Goal: Task Accomplishment & Management: Manage account settings

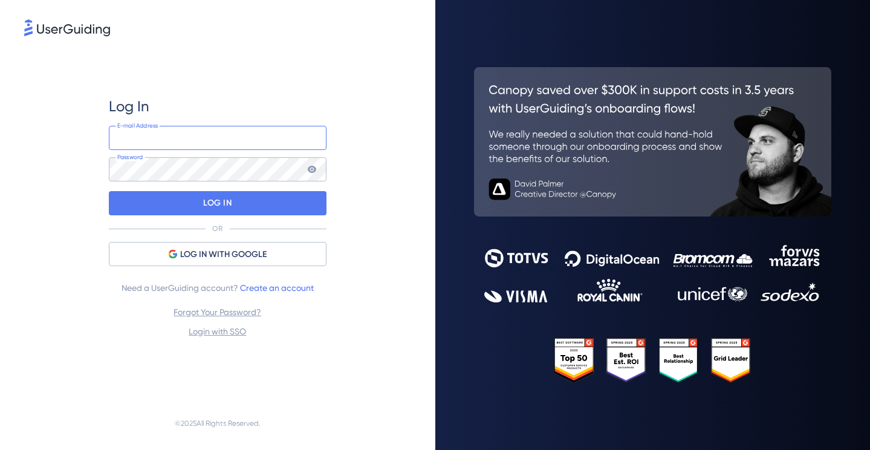
click at [172, 137] on input "email" at bounding box center [218, 138] width 218 height 24
type input "leigh.furby@bcaresearch.com"
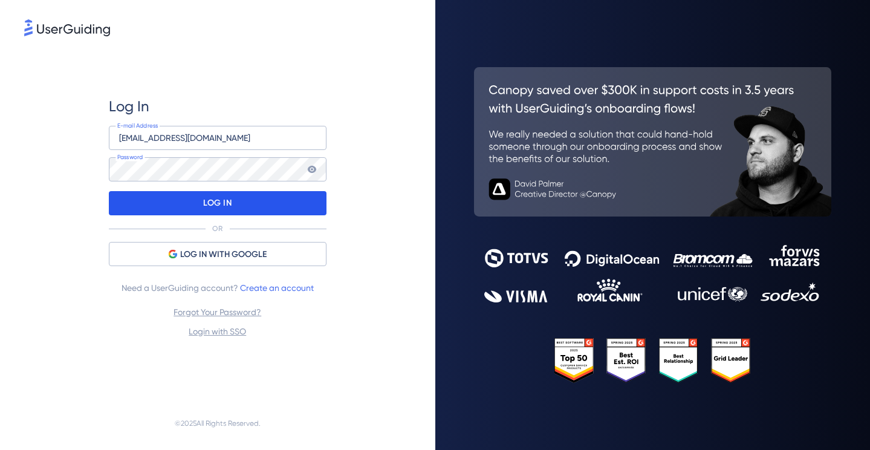
click at [190, 207] on div "LOG IN" at bounding box center [218, 203] width 218 height 24
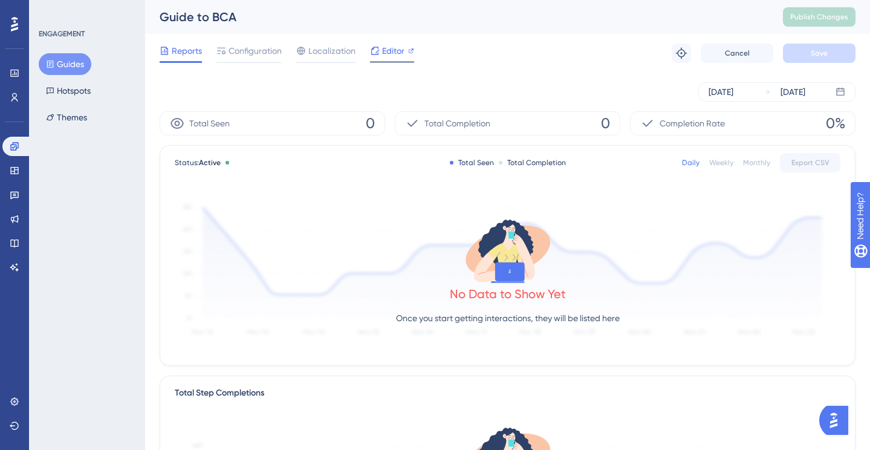
click at [387, 52] on span "Editor" at bounding box center [393, 51] width 22 height 15
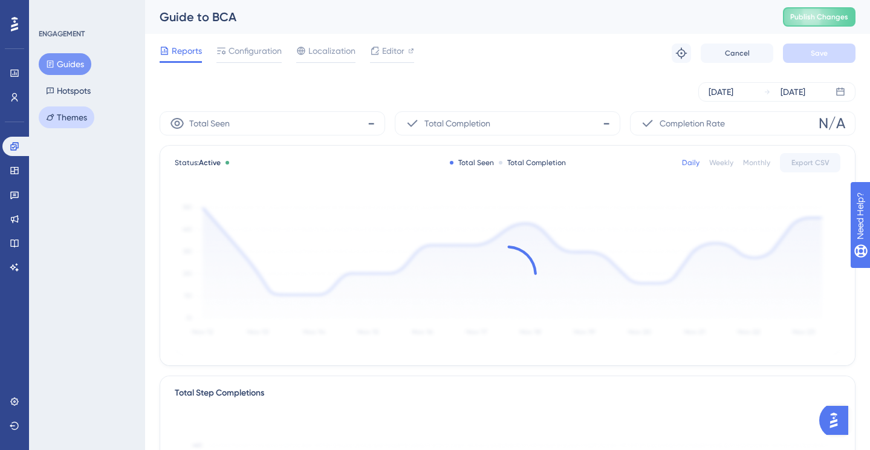
click at [51, 117] on icon at bounding box center [50, 117] width 8 height 8
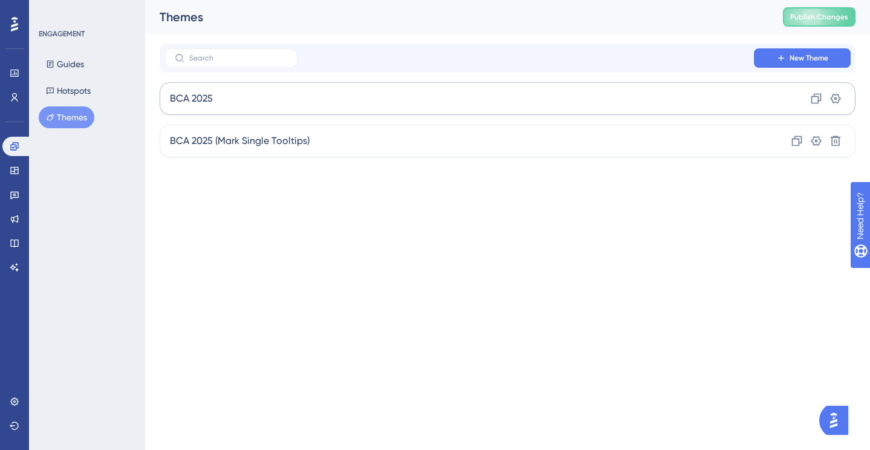
click at [0, 0] on div "You Unlocked a Reward! Share your experience on G2 and claim your $100 gift car…" at bounding box center [0, 0] width 0 height 0
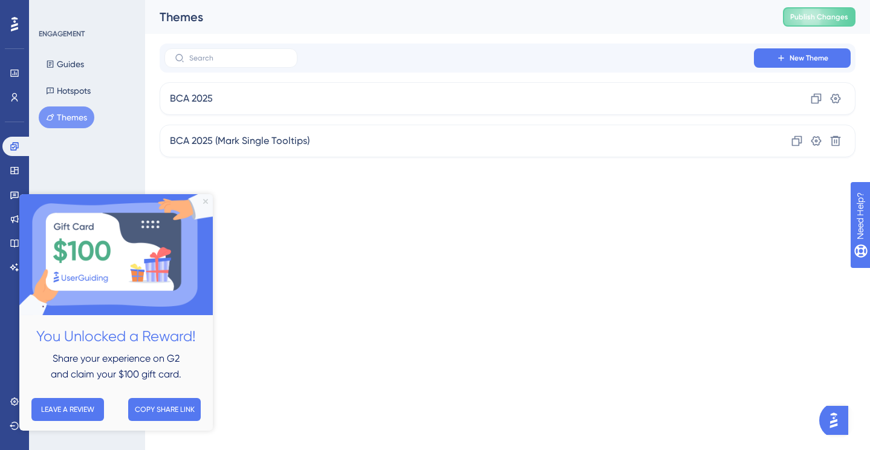
click at [207, 199] on icon "Close Preview" at bounding box center [205, 201] width 5 height 5
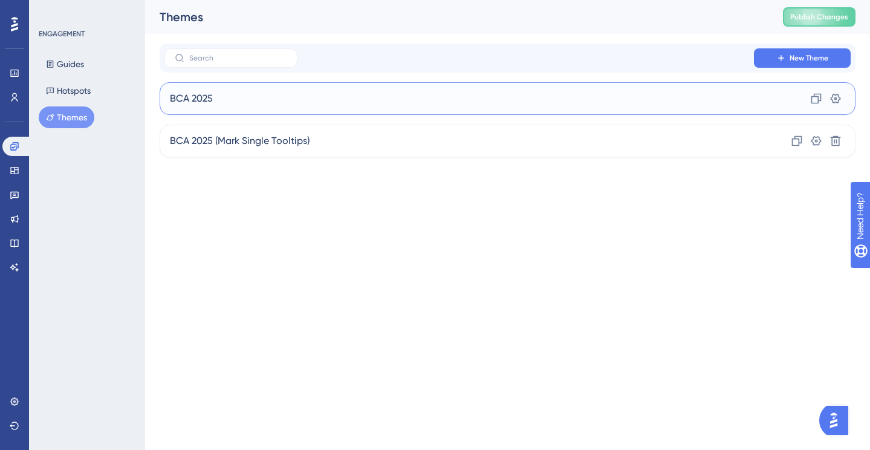
click at [479, 85] on div "BCA 2025 Clone Settings" at bounding box center [508, 98] width 696 height 33
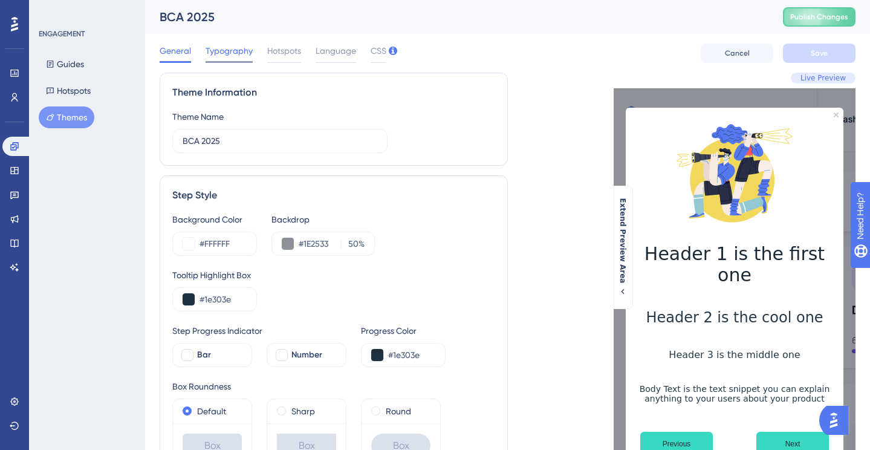
click at [226, 57] on span "Typography" at bounding box center [228, 51] width 47 height 15
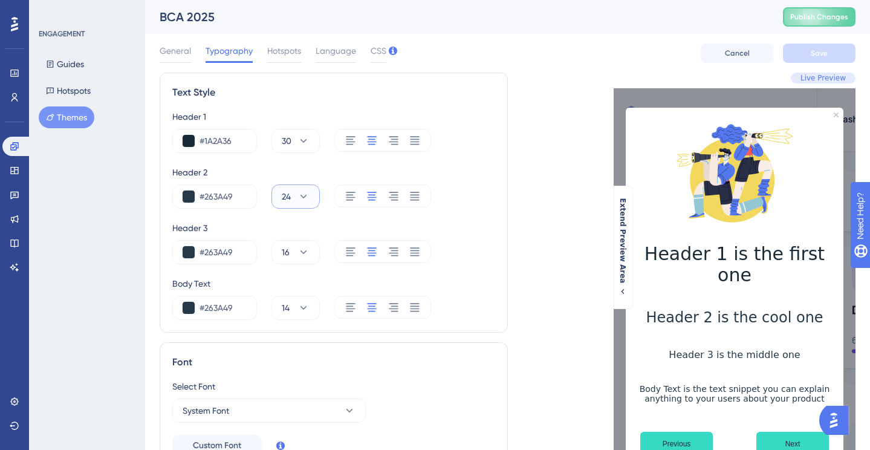
drag, startPoint x: 292, startPoint y: 193, endPoint x: 274, endPoint y: 193, distance: 18.1
click at [274, 193] on button "24" at bounding box center [295, 196] width 48 height 24
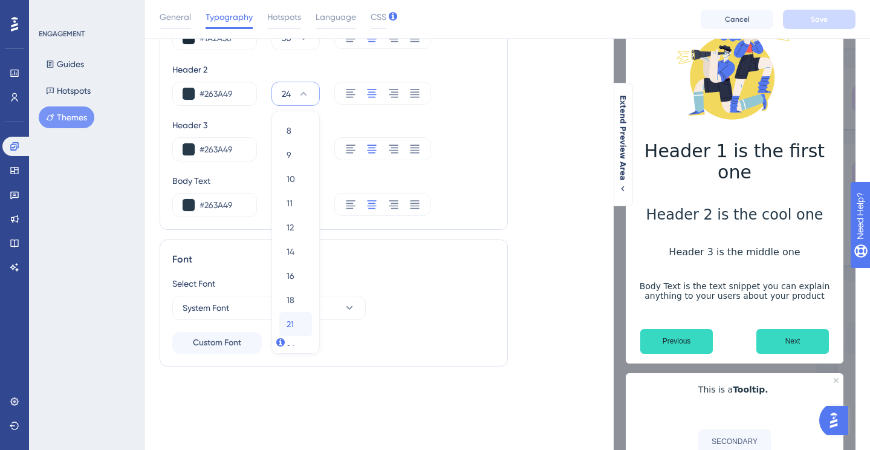
click at [292, 314] on div "21 21" at bounding box center [295, 324] width 18 height 24
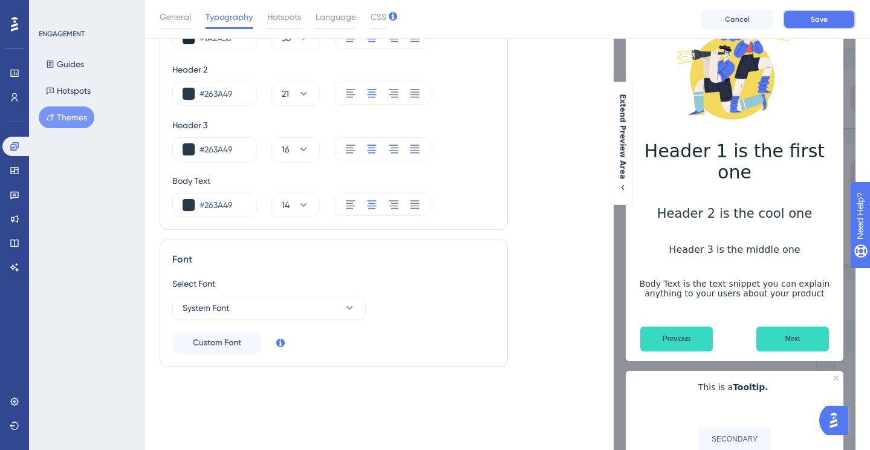
click at [813, 19] on span "Save" at bounding box center [818, 20] width 17 height 10
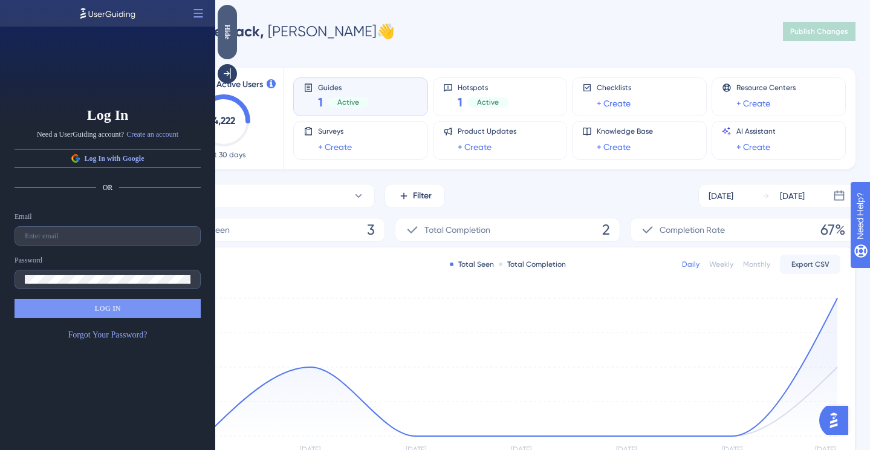
click at [231, 33] on div "Hide" at bounding box center [227, 31] width 19 height 15
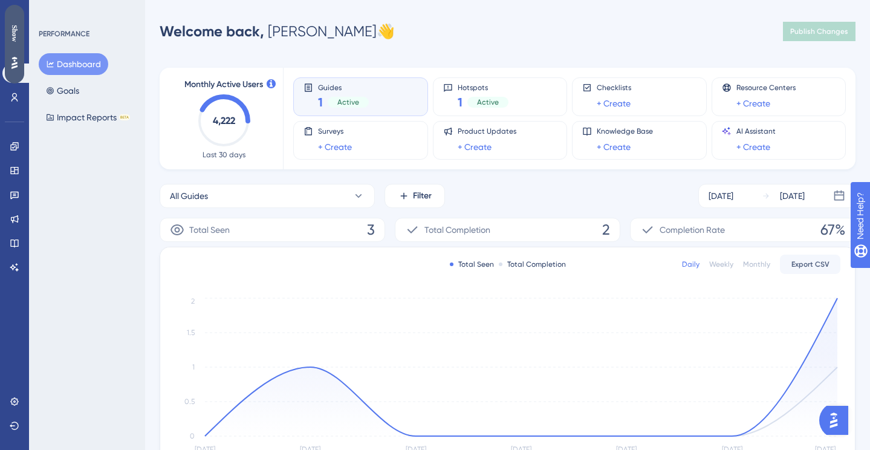
click at [15, 40] on div "Show" at bounding box center [14, 33] width 19 height 17
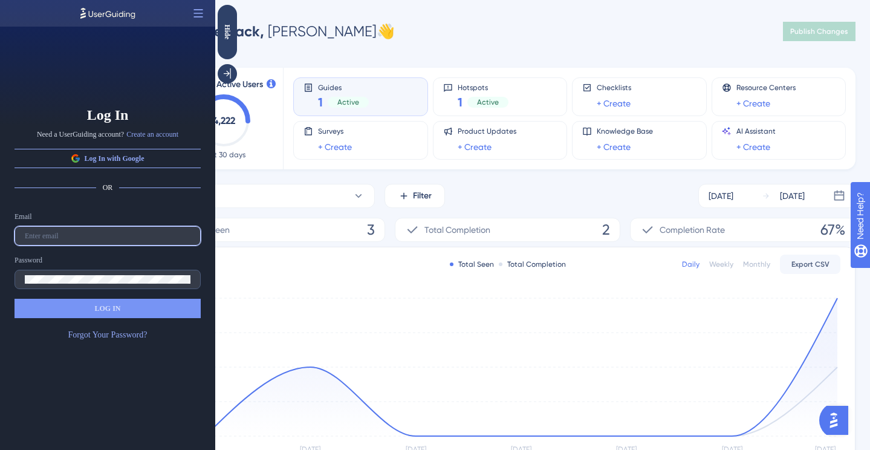
click at [76, 232] on input "text" at bounding box center [108, 235] width 166 height 8
type input "leigh.furby@bcaresearch.com"
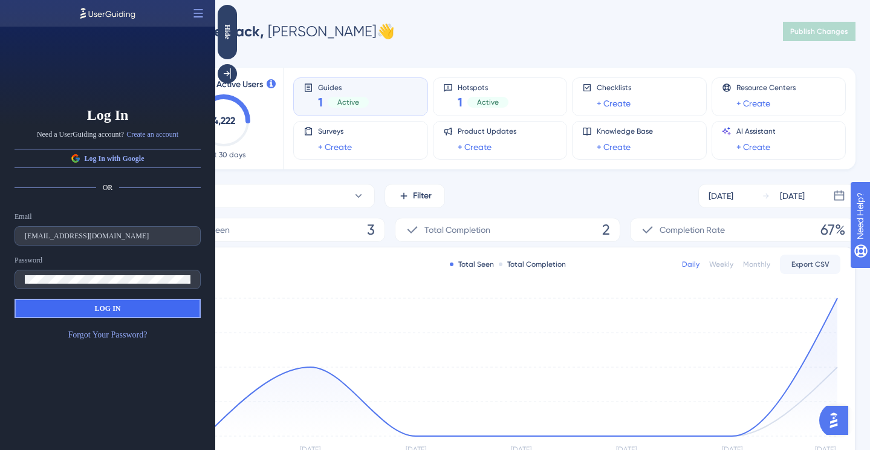
click at [74, 303] on button "LOG IN" at bounding box center [108, 308] width 186 height 19
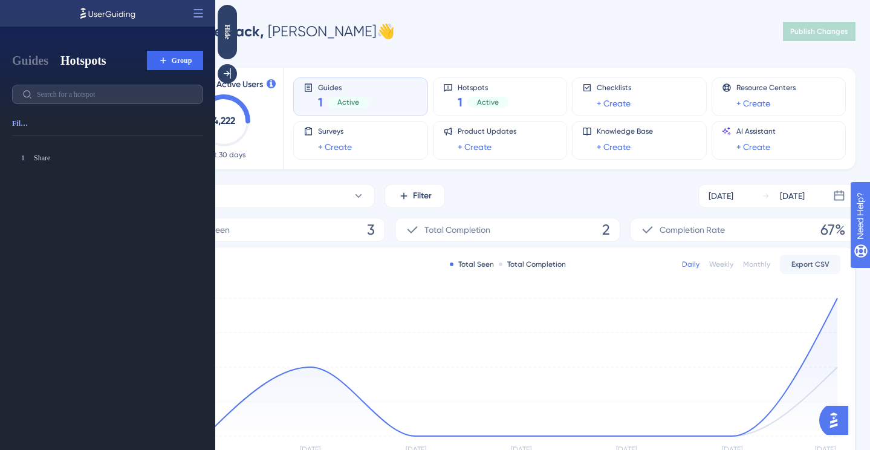
click at [34, 48] on div "Guides Hotspots Group Filter 1 Share Share" at bounding box center [107, 225] width 215 height 450
click at [34, 60] on button "Guides" at bounding box center [30, 60] width 36 height 17
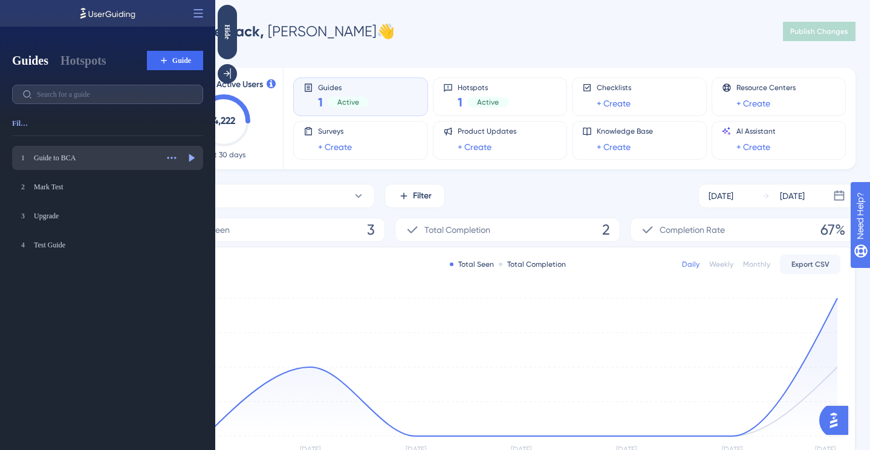
click at [84, 158] on div "Guide to BCA" at bounding box center [95, 158] width 123 height 10
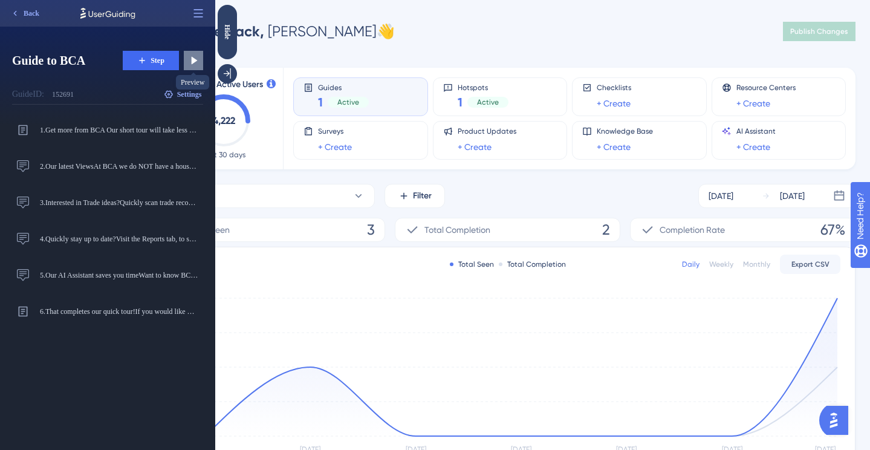
click at [192, 62] on icon at bounding box center [195, 61] width 6 height 8
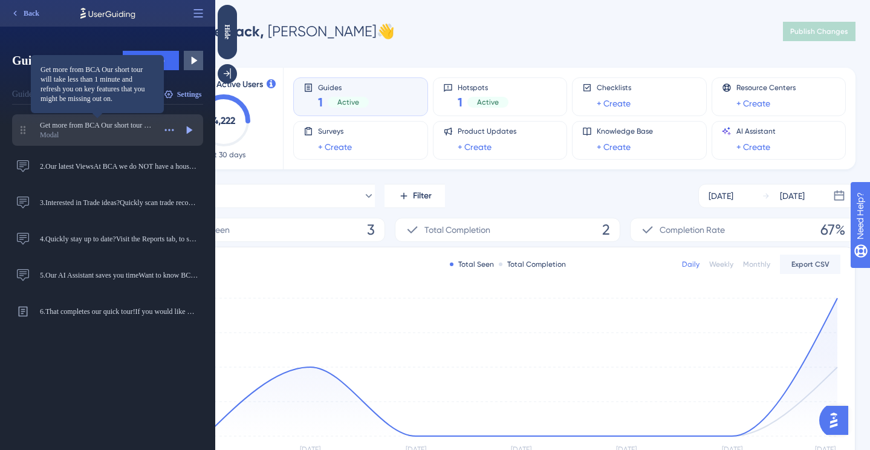
click at [140, 131] on div "Modal" at bounding box center [97, 135] width 115 height 10
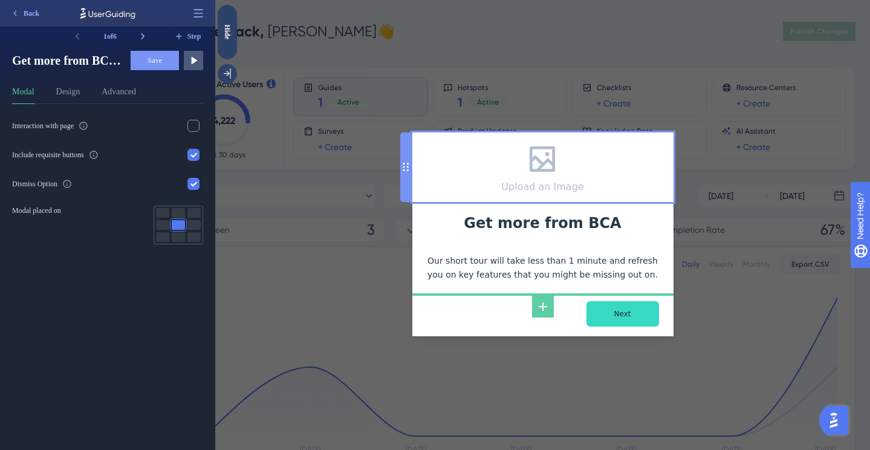
click at [549, 172] on icon at bounding box center [542, 159] width 34 height 34
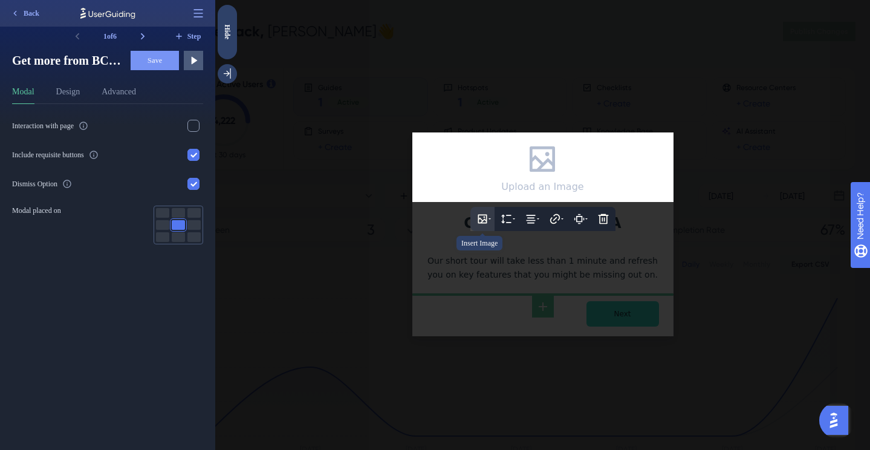
click at [483, 218] on icon at bounding box center [481, 218] width 9 height 9
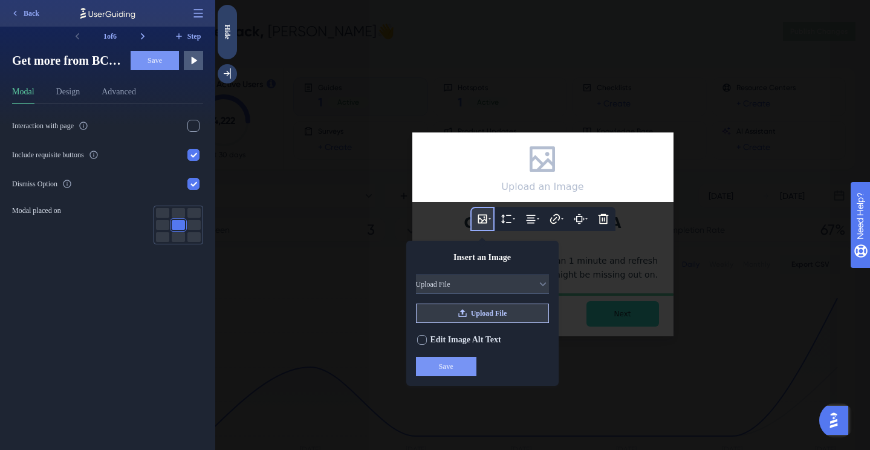
click at [466, 312] on icon at bounding box center [462, 313] width 10 height 10
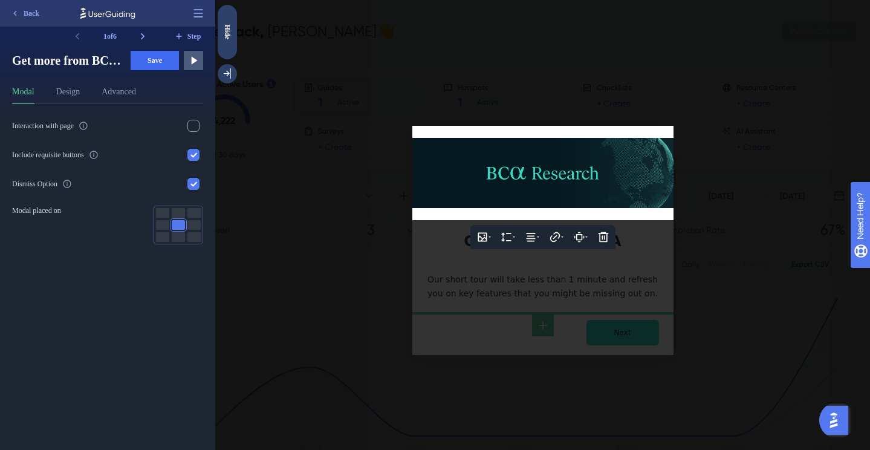
click at [457, 358] on div at bounding box center [542, 225] width 654 height 450
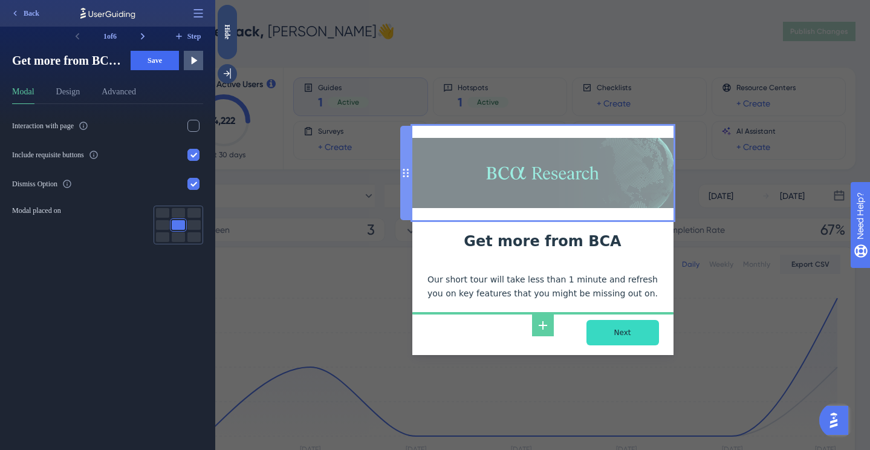
click at [572, 135] on div at bounding box center [542, 173] width 261 height 95
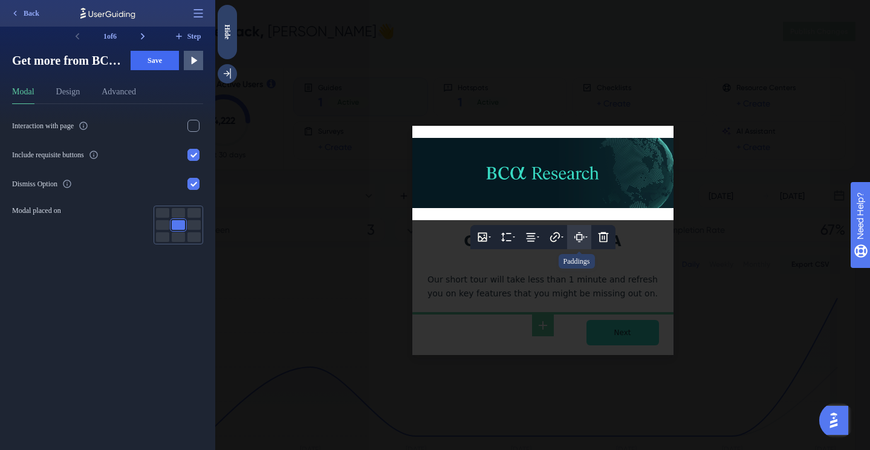
click at [580, 238] on icon at bounding box center [579, 237] width 12 height 12
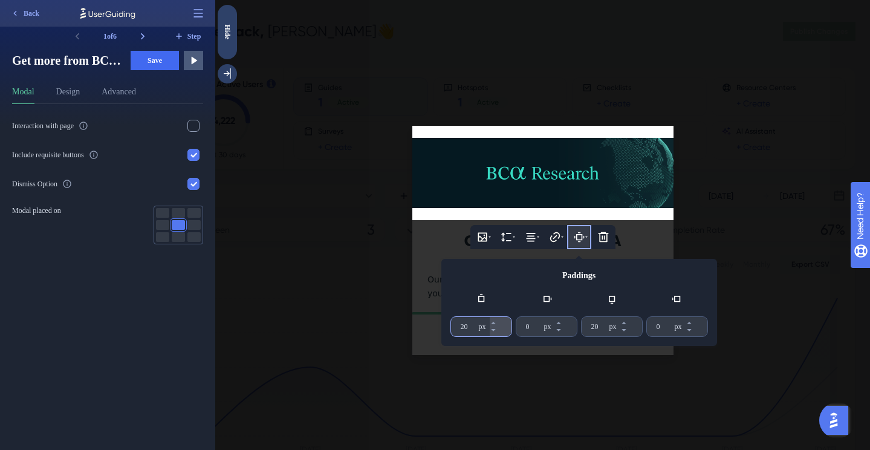
click at [472, 325] on input "20" at bounding box center [468, 326] width 16 height 10
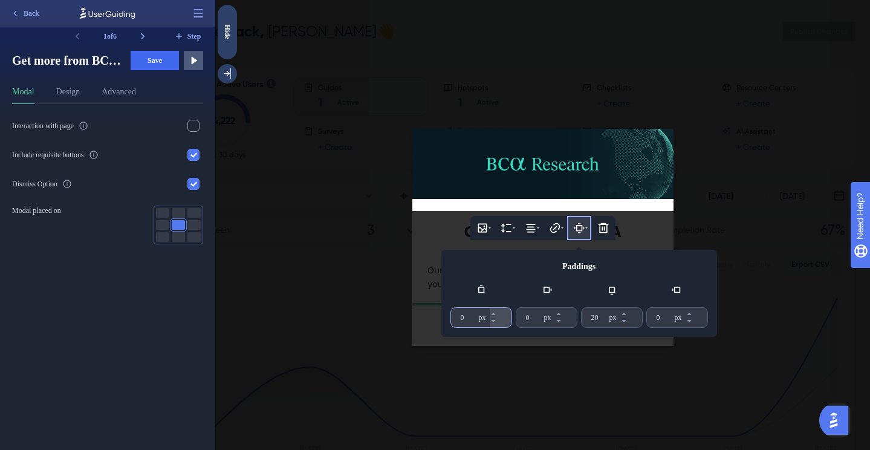
type input "0"
click at [653, 213] on div at bounding box center [542, 225] width 654 height 450
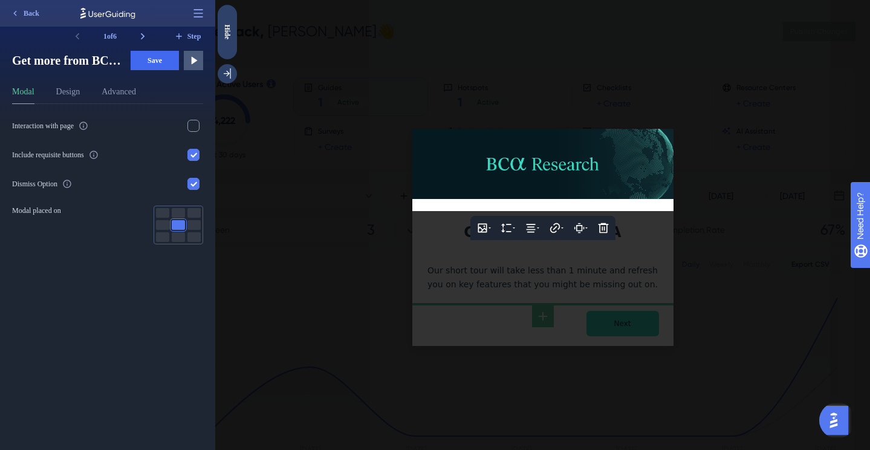
click at [711, 215] on div at bounding box center [542, 225] width 654 height 450
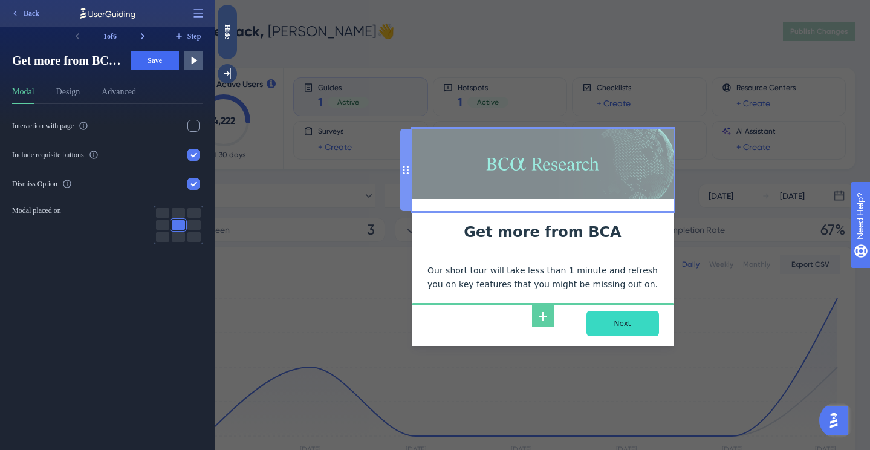
click at [596, 186] on img at bounding box center [542, 164] width 261 height 71
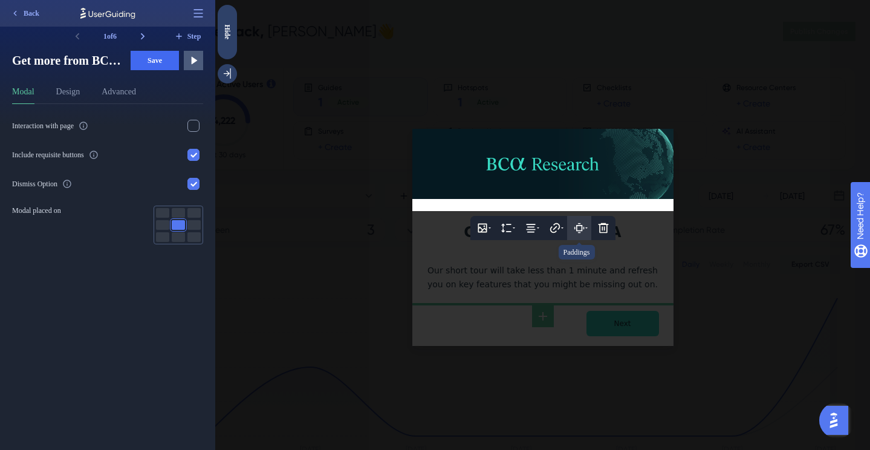
click at [571, 228] on button at bounding box center [579, 228] width 24 height 24
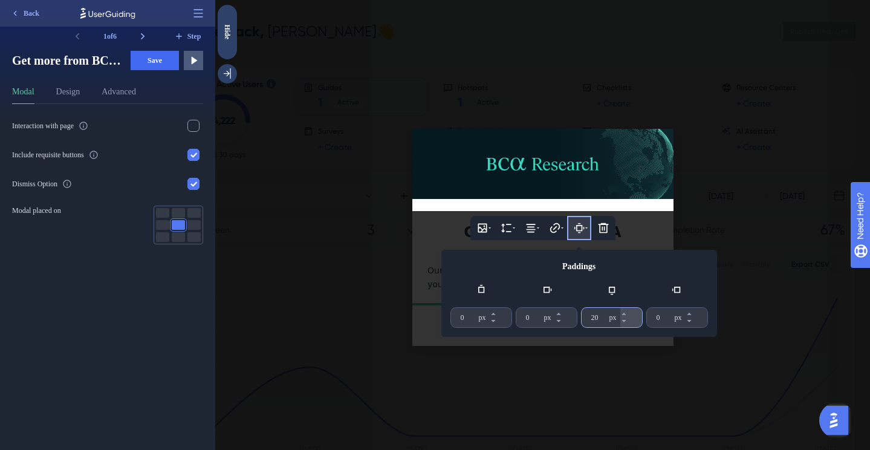
click at [604, 315] on input "20" at bounding box center [599, 317] width 16 height 10
drag, startPoint x: 605, startPoint y: 315, endPoint x: 578, endPoint y: 315, distance: 26.6
click at [578, 315] on div "0 px 0 px 20 px 0 px" at bounding box center [579, 305] width 256 height 44
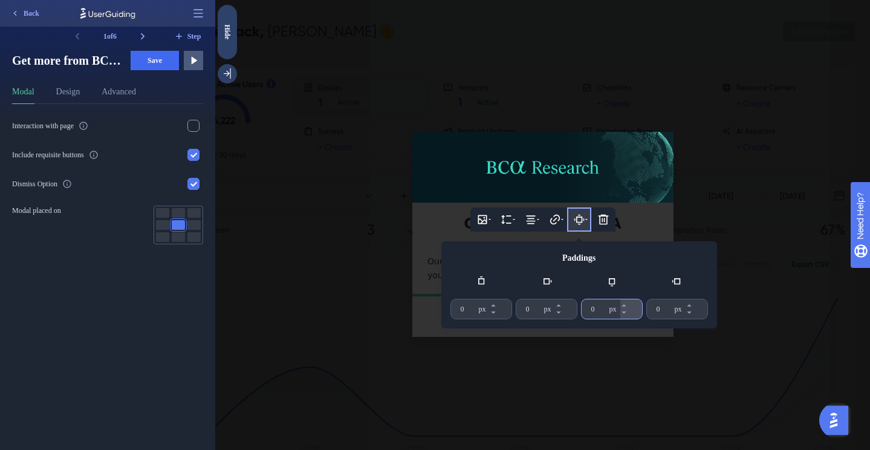
type input "0"
click at [729, 148] on div at bounding box center [542, 225] width 654 height 450
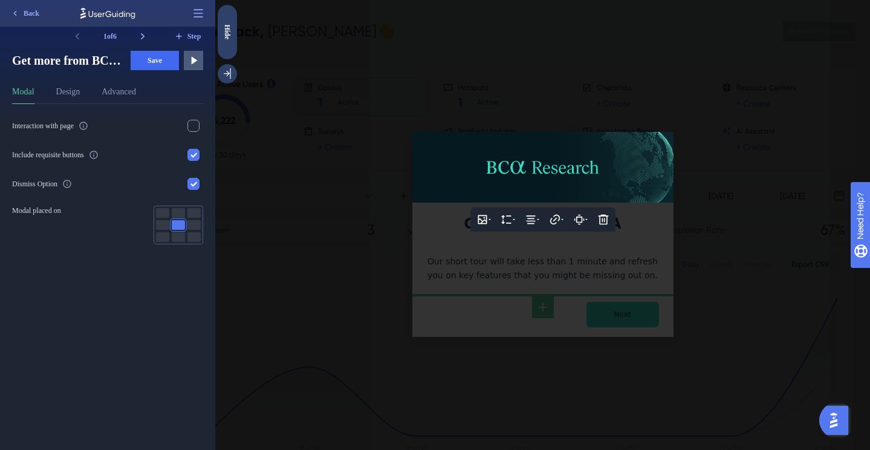
click at [719, 164] on div at bounding box center [542, 225] width 654 height 450
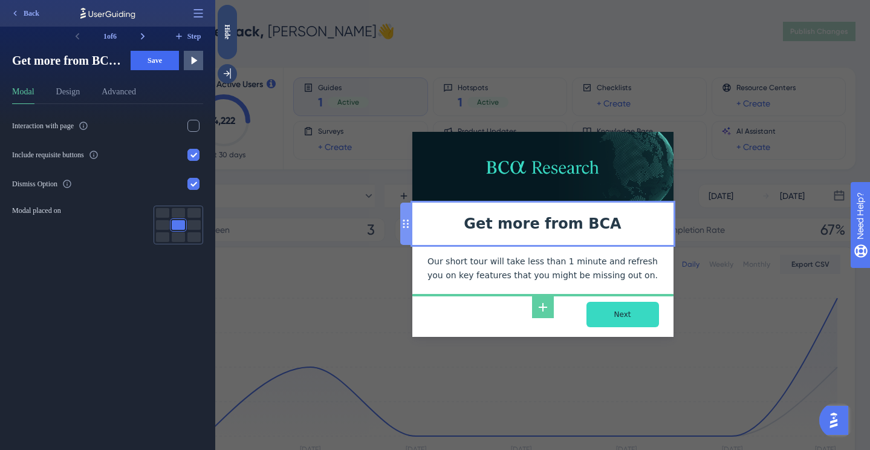
click at [578, 222] on div "Get more from BCA" at bounding box center [543, 224] width 242 height 24
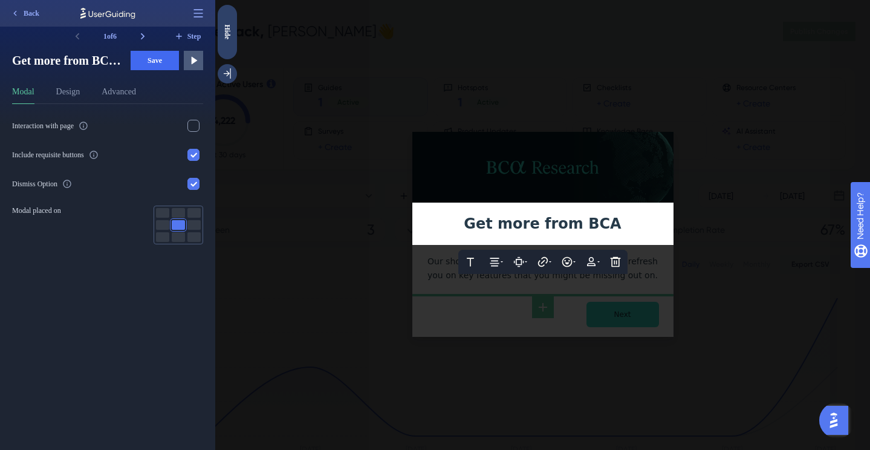
drag, startPoint x: 609, startPoint y: 224, endPoint x: 473, endPoint y: 219, distance: 136.1
click at [473, 219] on div "Get more from BCA" at bounding box center [543, 224] width 242 height 24
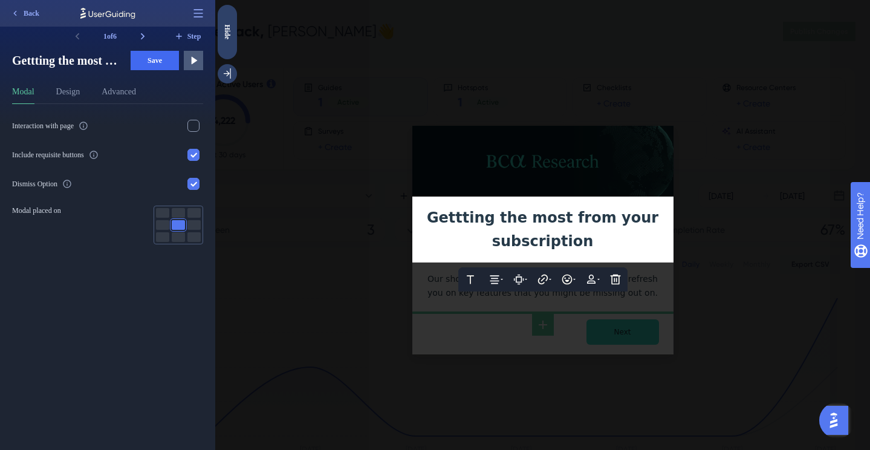
click at [690, 201] on div at bounding box center [542, 225] width 654 height 450
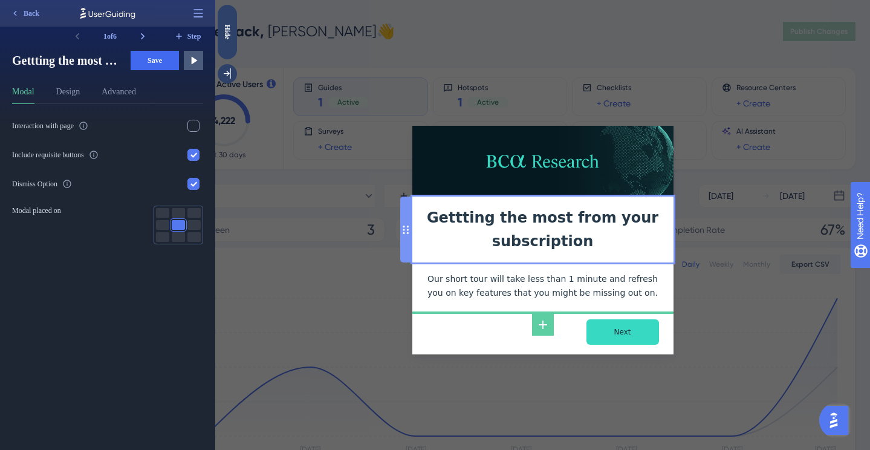
click at [591, 219] on div "Gettting the most from your subscription" at bounding box center [543, 229] width 242 height 47
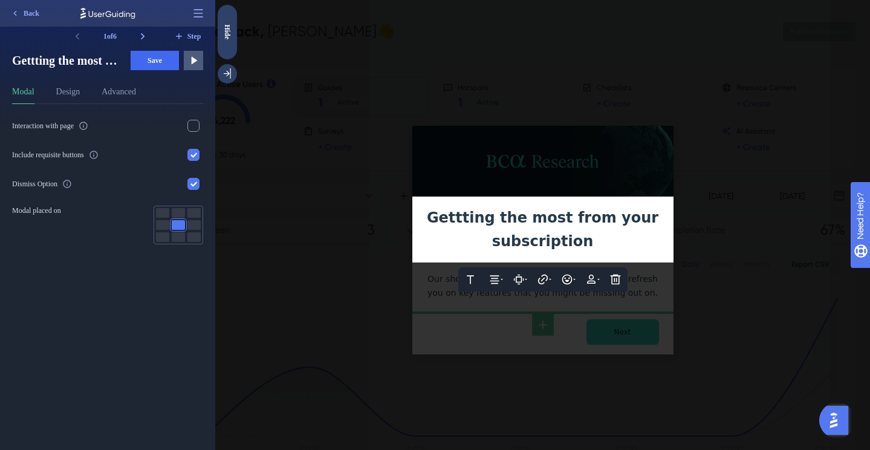
click at [477, 216] on span "Gettting the most from your subscription" at bounding box center [545, 229] width 237 height 40
click at [500, 219] on span "Getting the most from your subscription" at bounding box center [545, 229] width 230 height 40
click at [730, 186] on div at bounding box center [542, 225] width 654 height 450
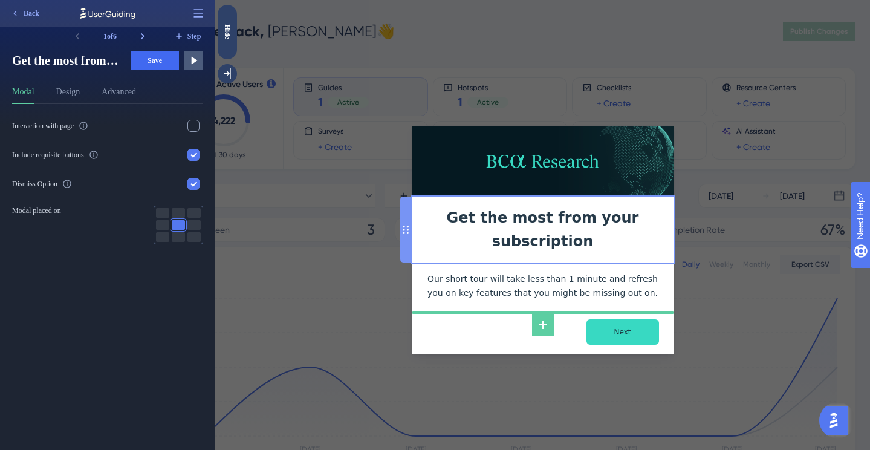
click at [593, 222] on div "Get the most from your subscription" at bounding box center [543, 229] width 242 height 47
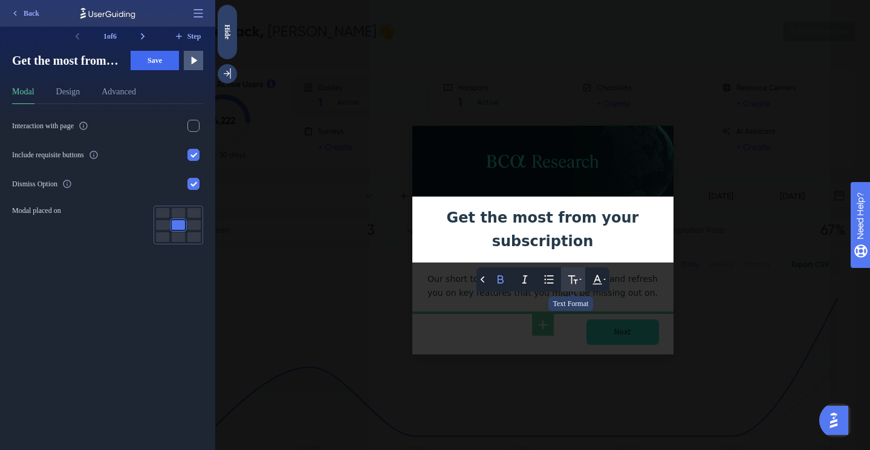
click at [578, 279] on icon at bounding box center [573, 279] width 12 height 12
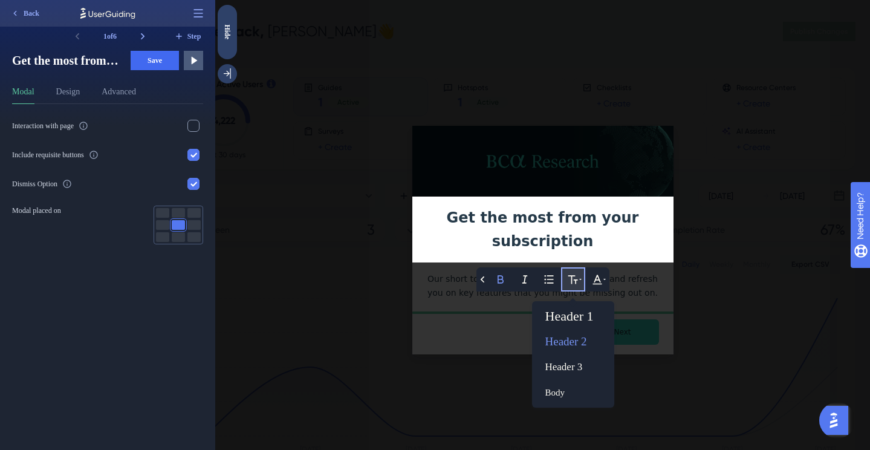
click at [581, 279] on button at bounding box center [573, 279] width 24 height 24
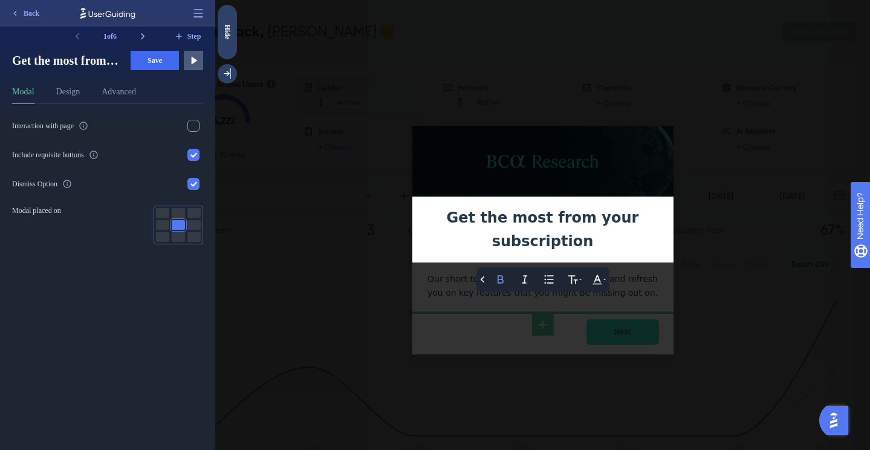
click at [534, 230] on div "Get the most from your subscription" at bounding box center [543, 229] width 242 height 47
click at [453, 119] on div at bounding box center [542, 225] width 654 height 450
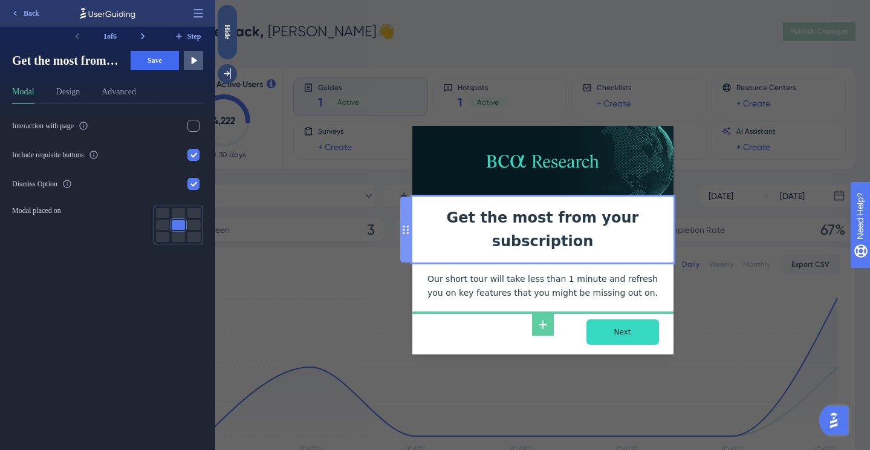
click at [491, 220] on div "Get the most from your subscription" at bounding box center [543, 229] width 242 height 47
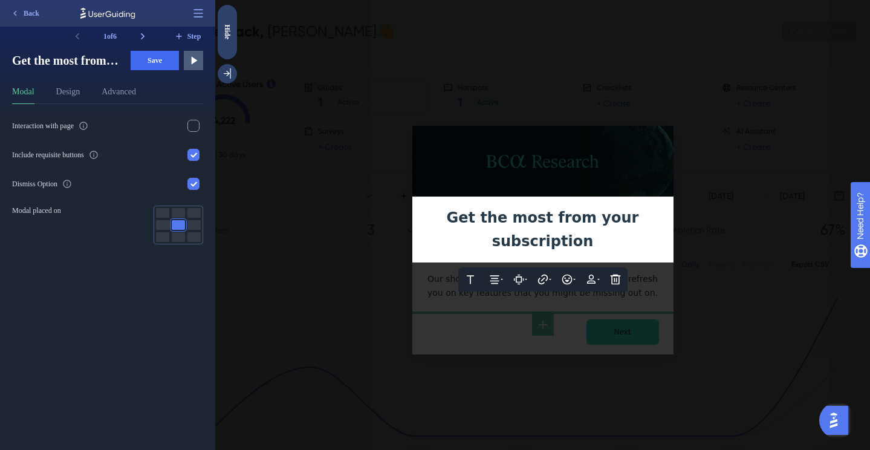
click at [484, 219] on span "Get the most from your subscription" at bounding box center [545, 229] width 197 height 40
click at [361, 219] on div at bounding box center [542, 225] width 654 height 450
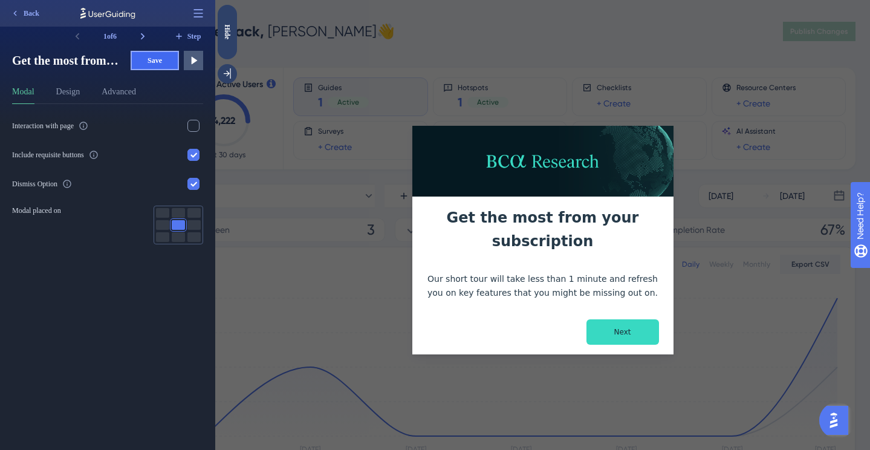
click at [152, 63] on span "Save" at bounding box center [154, 61] width 15 height 10
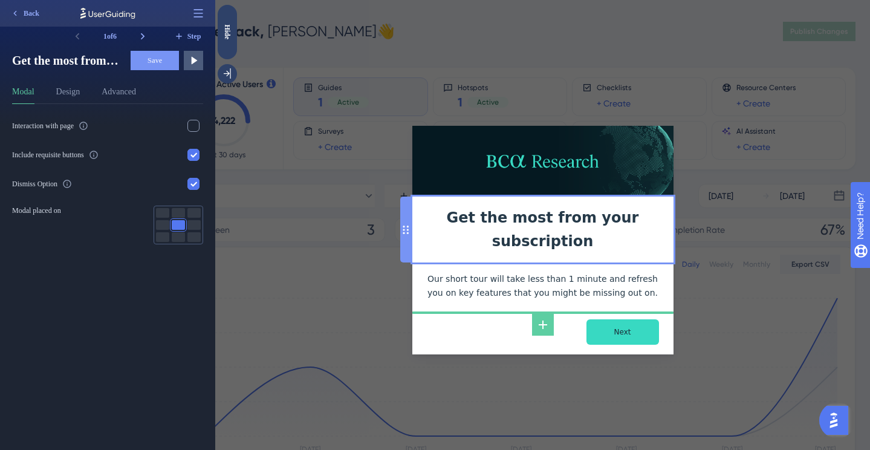
click at [555, 231] on div "Get the most from your subscription" at bounding box center [543, 229] width 242 height 47
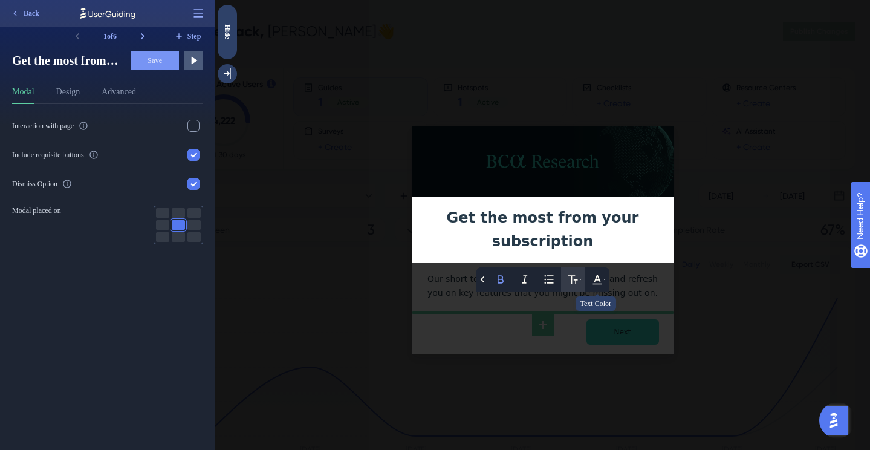
click at [583, 273] on button at bounding box center [573, 279] width 24 height 24
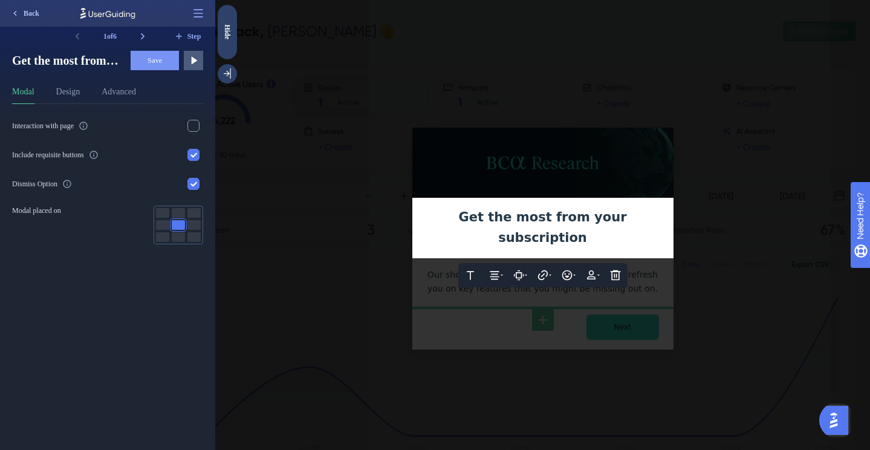
click at [25, 16] on span "Back" at bounding box center [32, 13] width 16 height 10
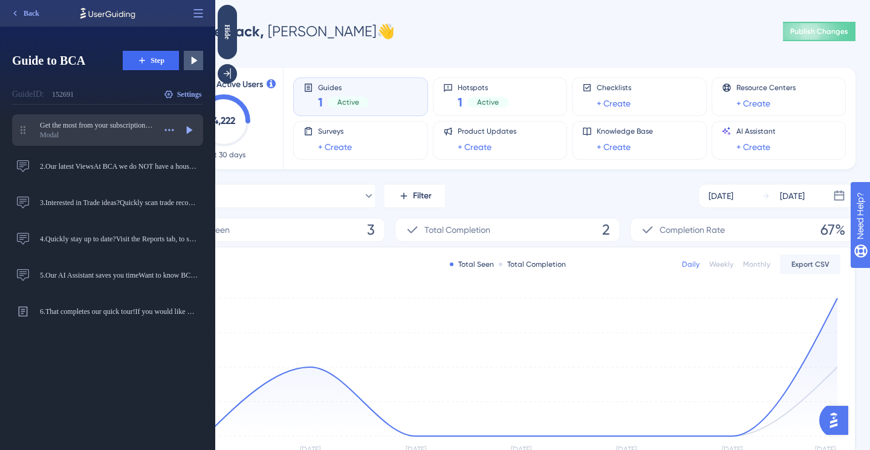
click at [111, 133] on div "Modal" at bounding box center [97, 135] width 115 height 10
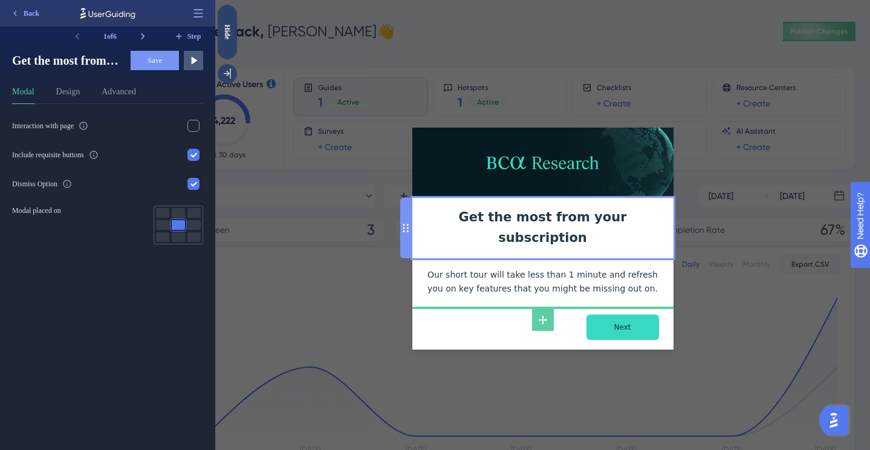
click at [517, 235] on div "Get the most from your subscription" at bounding box center [542, 228] width 261 height 60
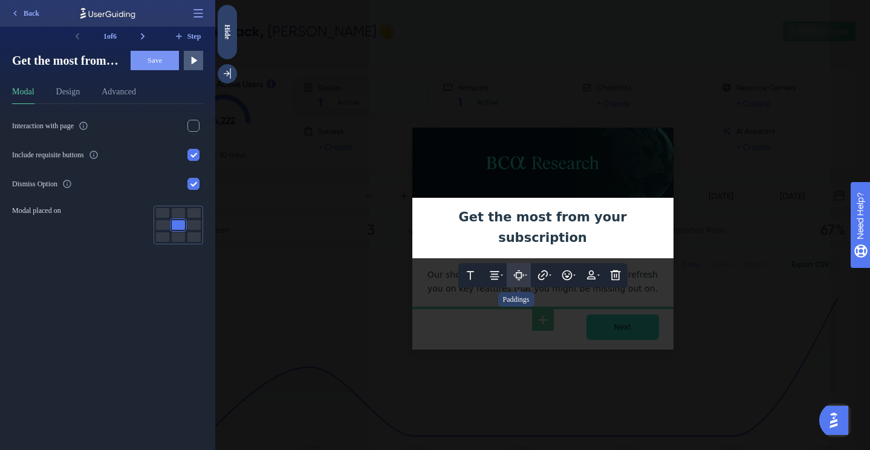
click at [515, 272] on icon at bounding box center [518, 275] width 6 height 6
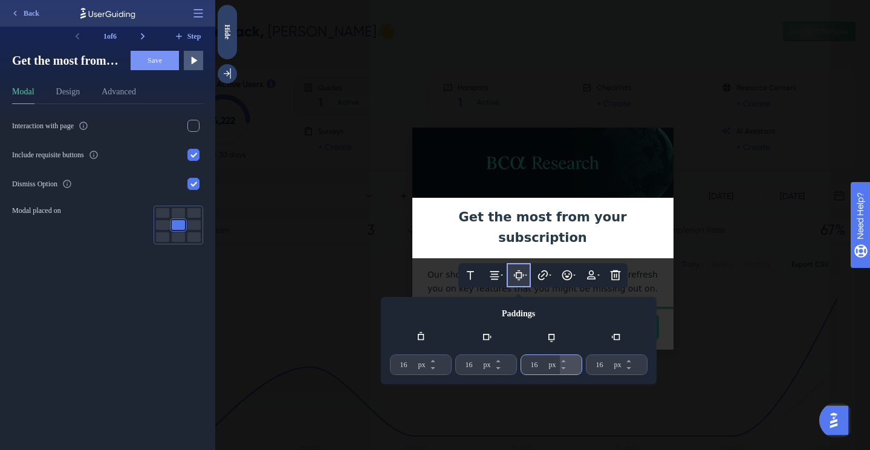
click at [536, 360] on input "16" at bounding box center [539, 365] width 16 height 10
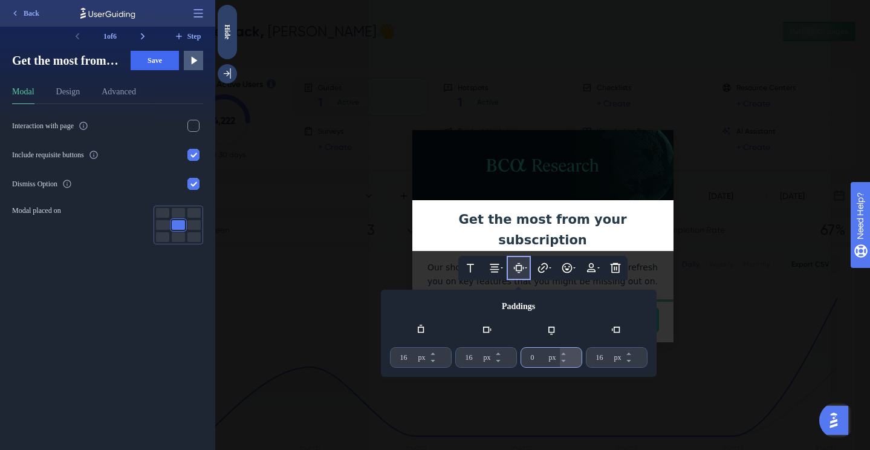
type input "0"
click at [737, 173] on div at bounding box center [542, 225] width 654 height 450
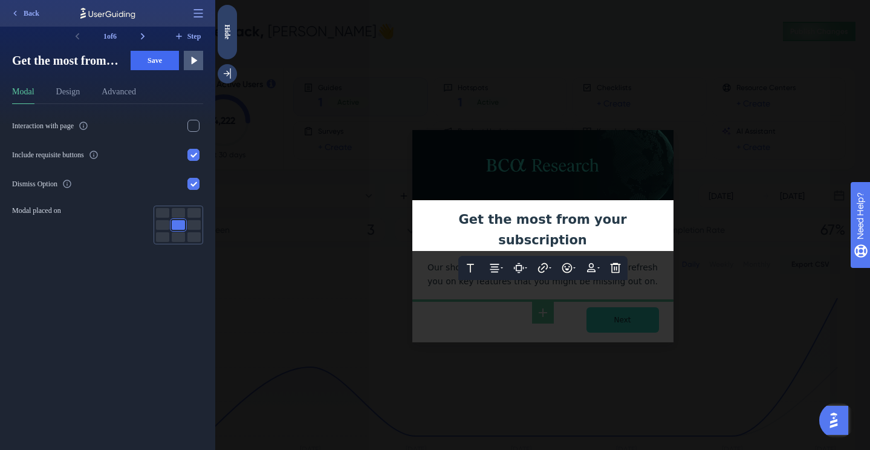
click at [707, 201] on div at bounding box center [542, 225] width 654 height 450
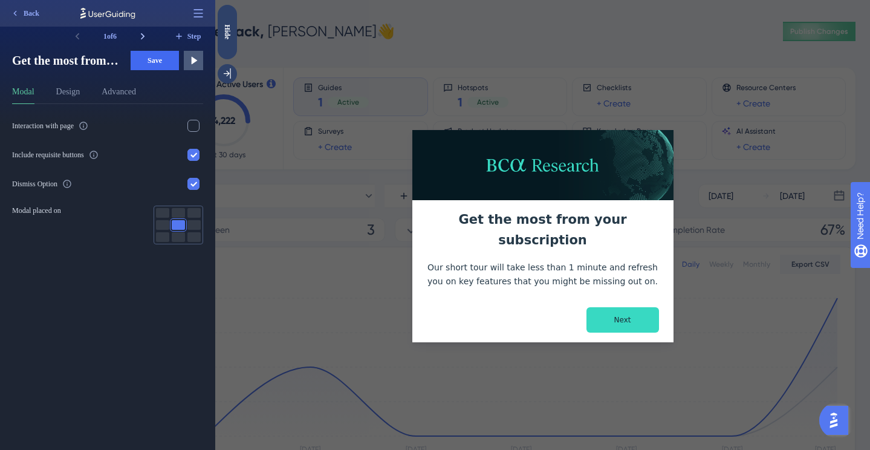
click at [144, 36] on icon at bounding box center [143, 36] width 12 height 12
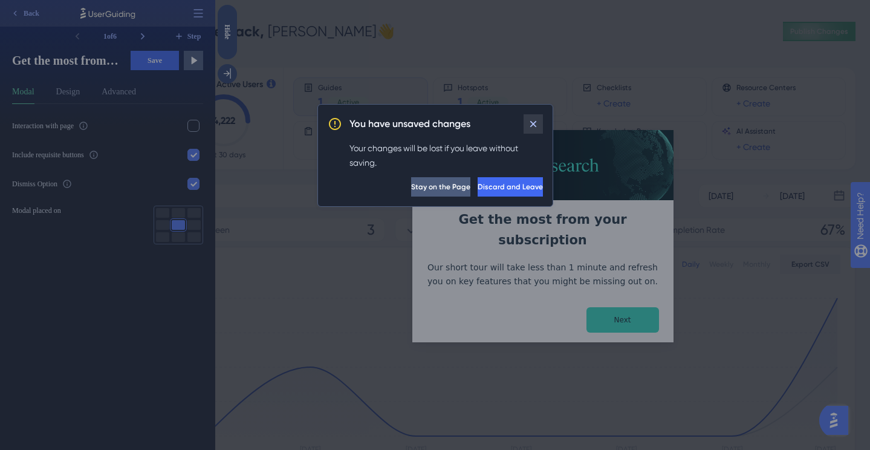
click at [532, 129] on icon at bounding box center [533, 124] width 12 height 12
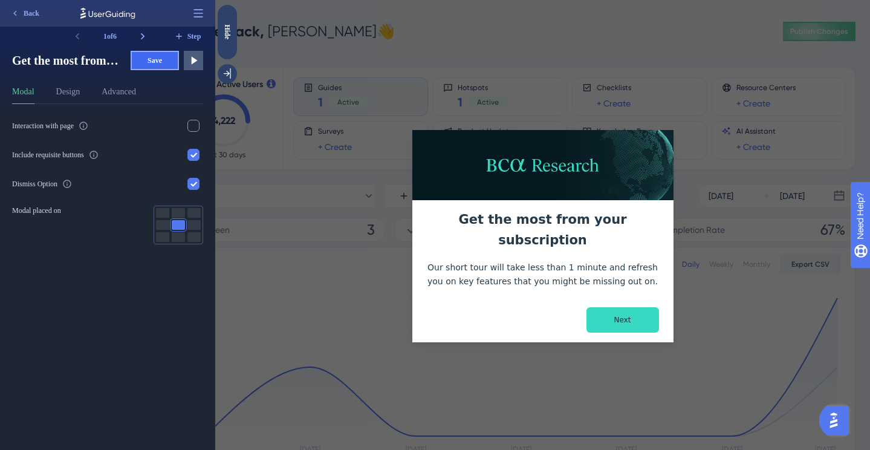
click at [157, 60] on span "Save" at bounding box center [154, 61] width 15 height 10
click at [141, 34] on icon at bounding box center [143, 36] width 4 height 7
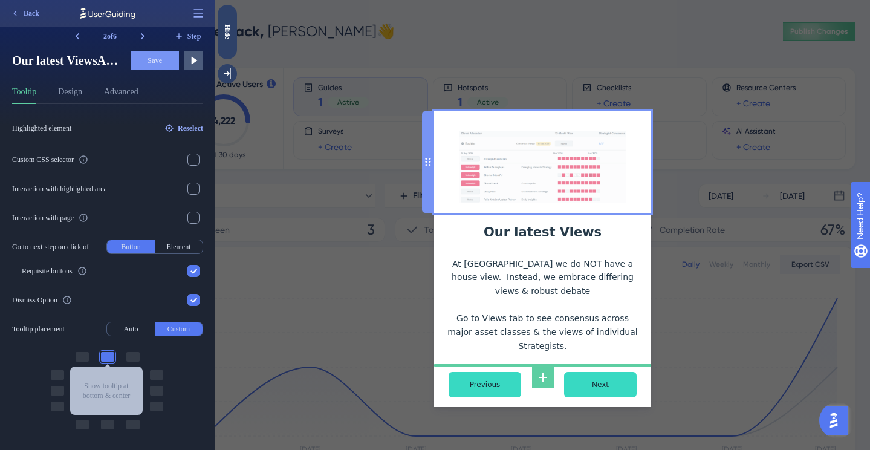
click at [506, 172] on img at bounding box center [542, 167] width 167 height 73
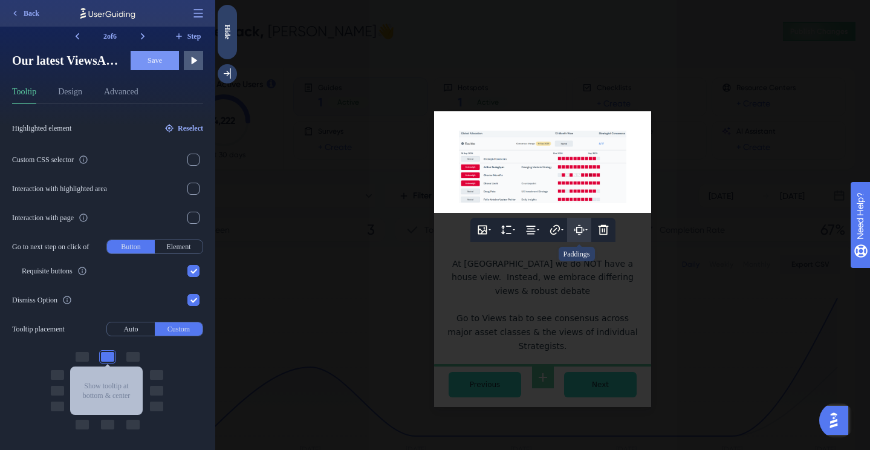
click at [573, 236] on icon at bounding box center [579, 230] width 12 height 12
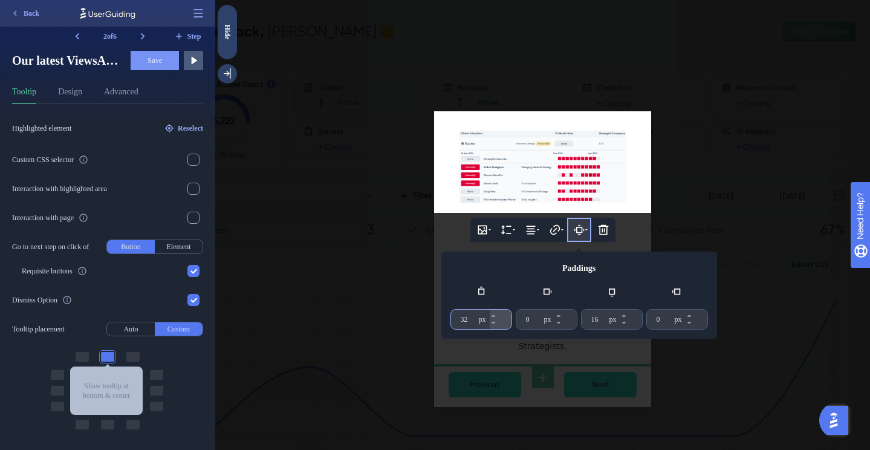
click at [464, 324] on input "32" at bounding box center [468, 319] width 16 height 10
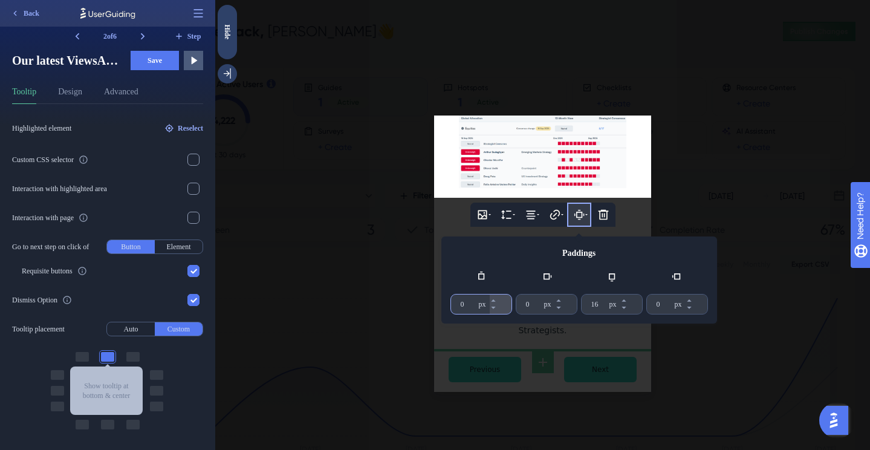
type input "0"
click at [588, 309] on div "16 px" at bounding box center [600, 303] width 39 height 19
click at [591, 309] on input "16" at bounding box center [599, 304] width 16 height 10
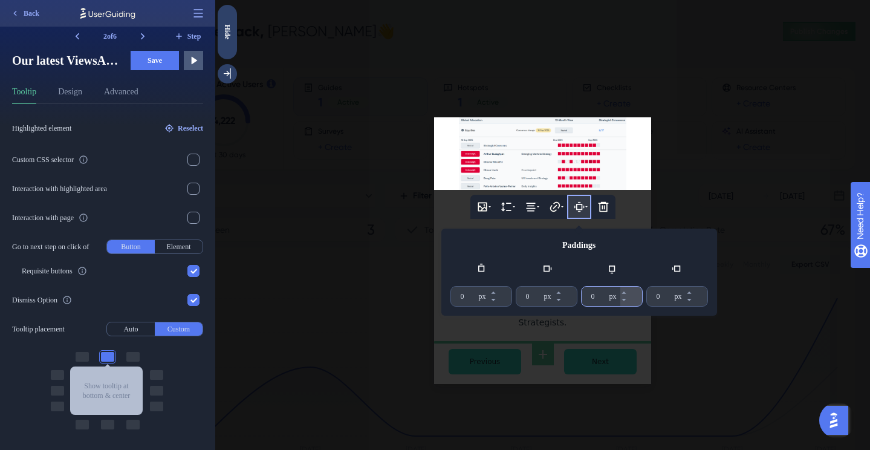
type input "0"
click at [684, 174] on div at bounding box center [542, 225] width 654 height 450
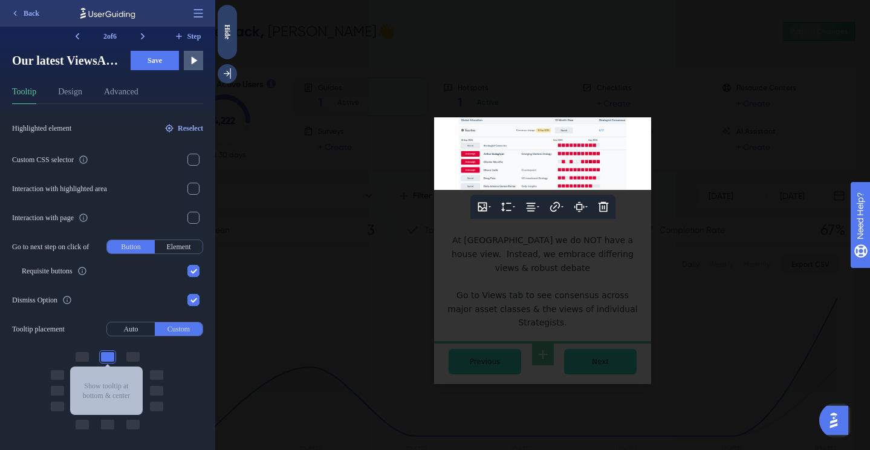
click at [688, 230] on div at bounding box center [542, 225] width 654 height 450
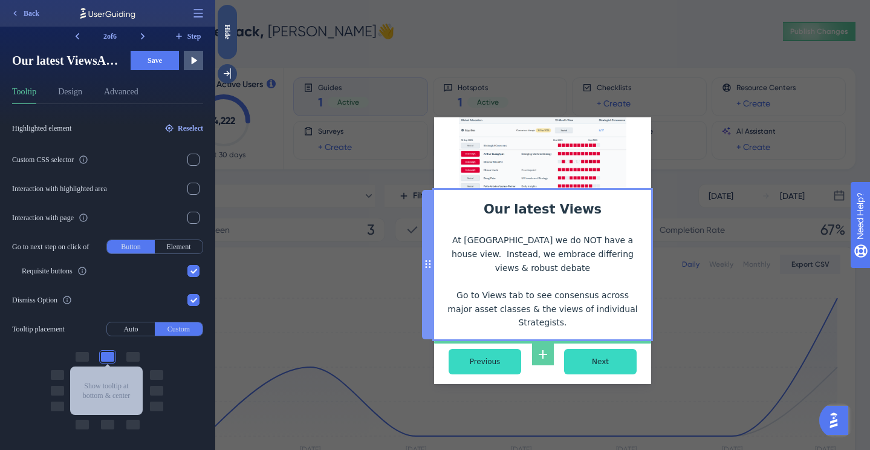
click at [523, 249] on div "Our latest Views At [GEOGRAPHIC_DATA] we do NOT have a house view. Instead, we …" at bounding box center [543, 264] width 198 height 130
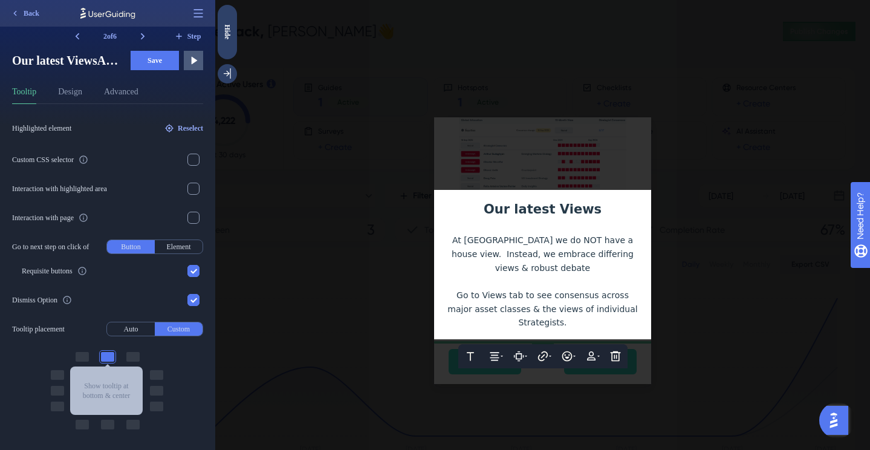
click at [521, 245] on span "At [GEOGRAPHIC_DATA] we do NOT have a house view. Instead, we embrace differing…" at bounding box center [543, 253] width 184 height 37
click at [593, 249] on span "At [GEOGRAPHIC_DATA] we do not have a house view. Instead, we embrace differing…" at bounding box center [543, 253] width 184 height 37
click at [668, 253] on div at bounding box center [542, 225] width 654 height 450
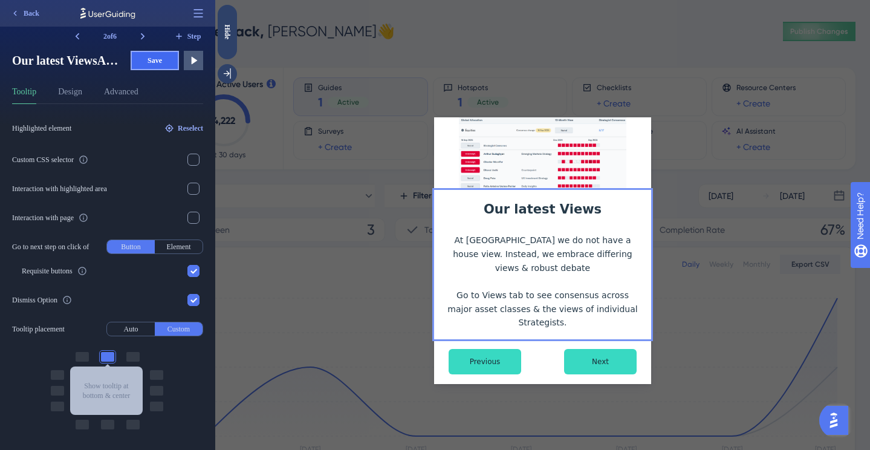
click at [161, 60] on span "Save" at bounding box center [154, 61] width 15 height 10
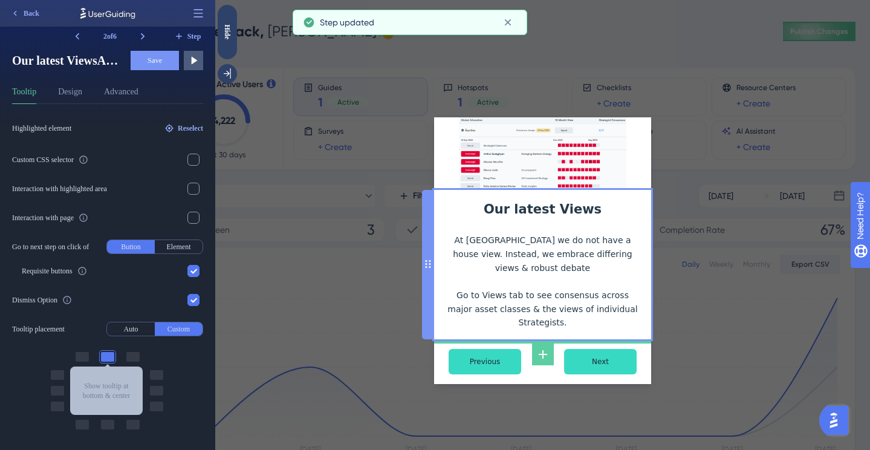
click at [502, 277] on div "Our latest Views At [GEOGRAPHIC_DATA] we do not have a house view. Instead, we …" at bounding box center [543, 264] width 198 height 130
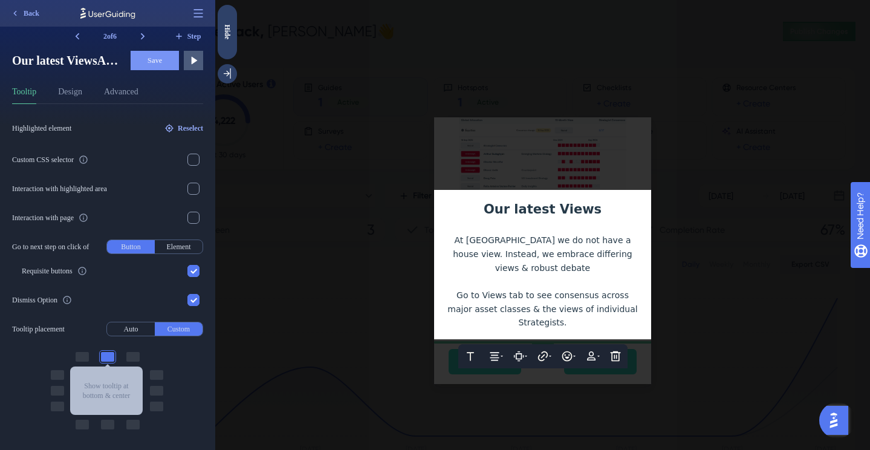
click at [549, 210] on span "Our latest Views" at bounding box center [542, 209] width 118 height 15
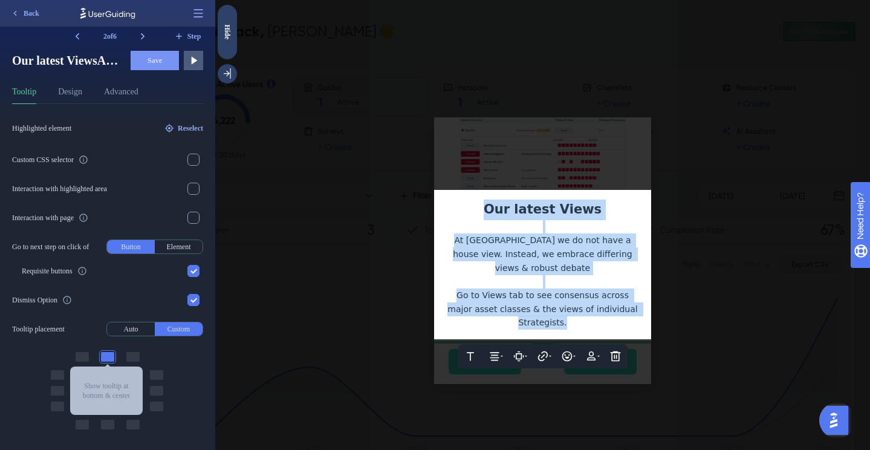
click at [543, 250] on span "At [GEOGRAPHIC_DATA] we do not have a house view. Instead, we embrace differing…" at bounding box center [544, 253] width 182 height 37
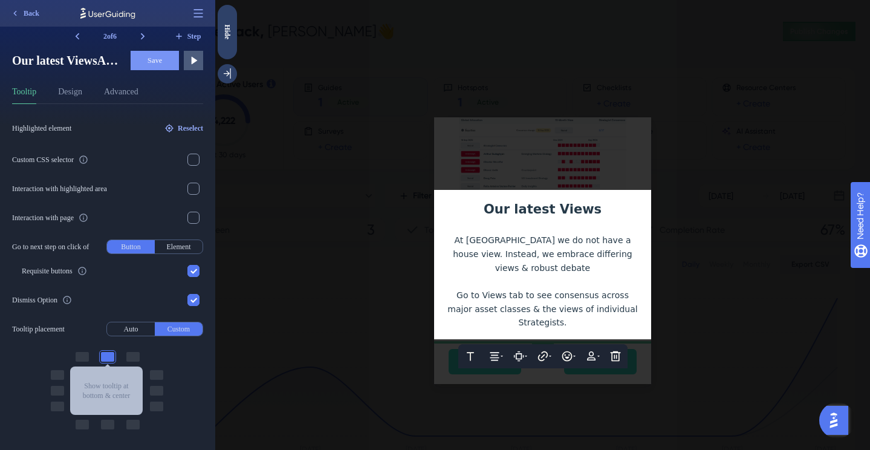
click at [668, 235] on div at bounding box center [542, 225] width 654 height 450
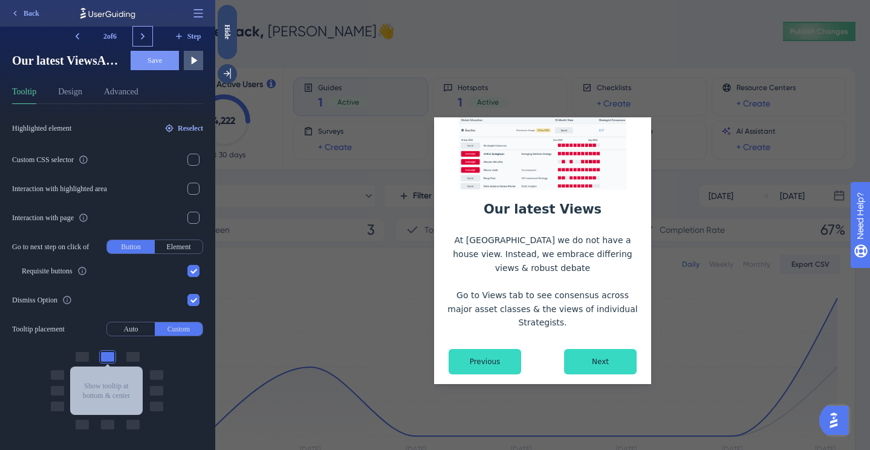
click at [142, 36] on icon at bounding box center [143, 36] width 12 height 12
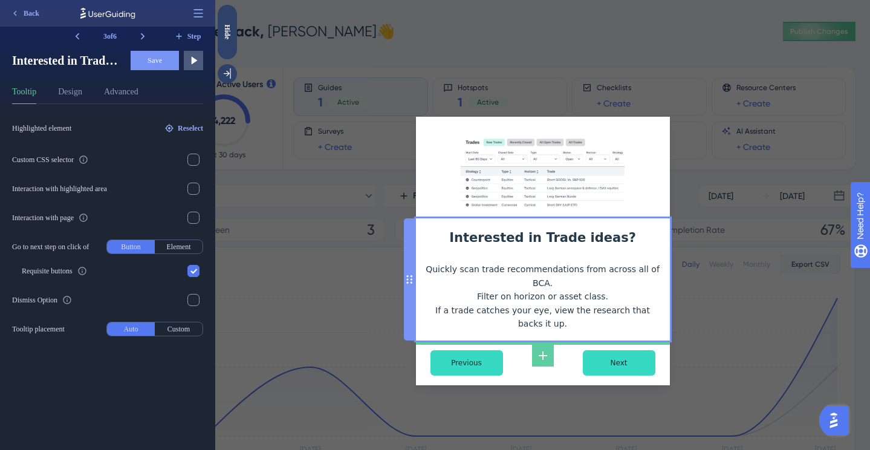
click at [554, 278] on div "Interested in Trade ideas? Quickly scan trade recommendations from across all o…" at bounding box center [542, 279] width 234 height 103
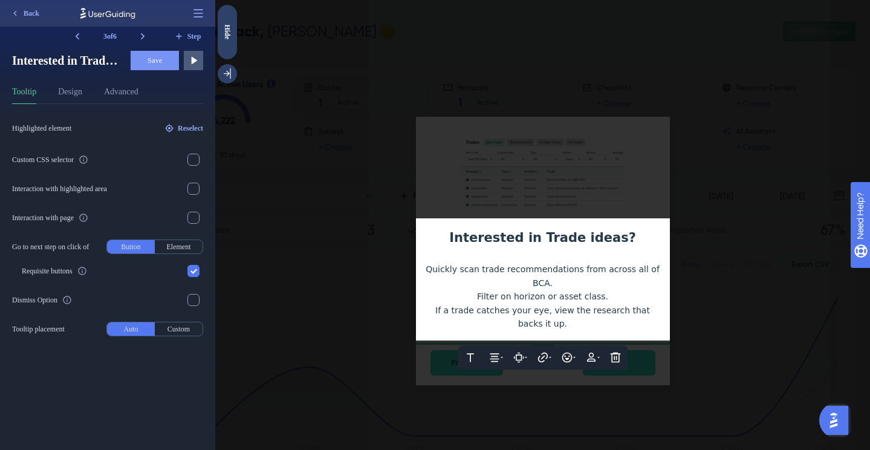
click at [509, 297] on span "Filter on horizon or asset class." at bounding box center [542, 296] width 131 height 10
click at [480, 295] on div "Filter by horizon or asset class." at bounding box center [542, 296] width 234 height 14
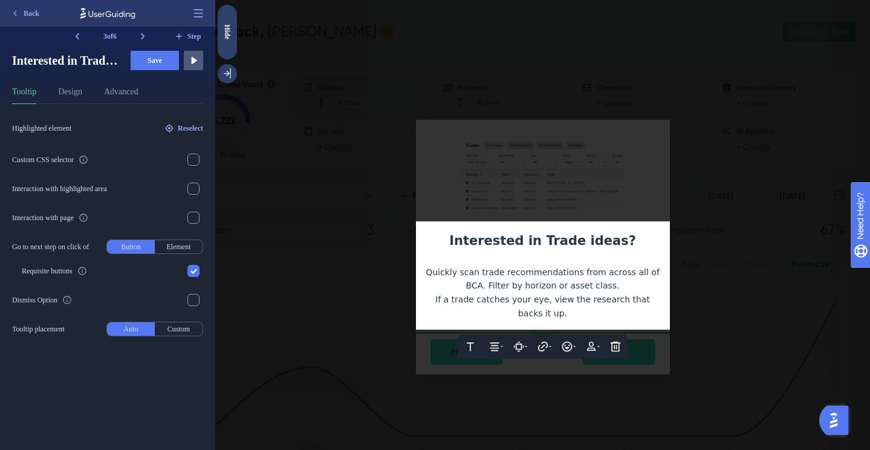
click at [616, 284] on div "Quickly scan trade recommendations from across all of BCA. Filter by horizon or…" at bounding box center [542, 278] width 234 height 27
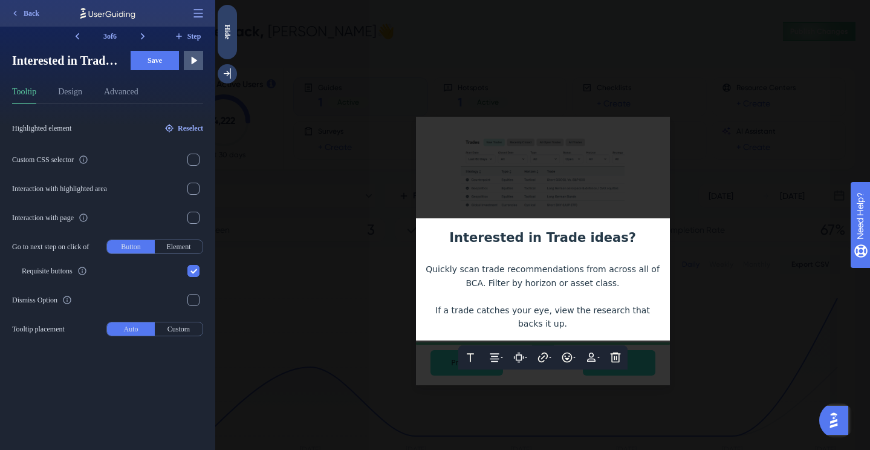
click at [540, 312] on span "If a trade catches your eye, view the research that backs it up." at bounding box center [543, 317] width 217 height 24
click at [538, 312] on span "If a trade catches your eye, view the research that backs it up." at bounding box center [543, 317] width 217 height 24
click at [708, 292] on div at bounding box center [542, 225] width 654 height 450
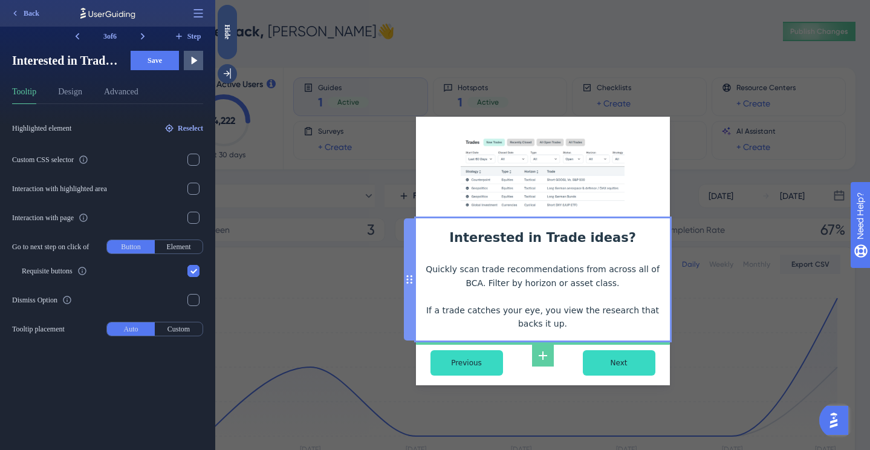
click at [564, 314] on div "Interested in Trade ideas? Quickly scan trade recommendations from across all o…" at bounding box center [542, 279] width 234 height 103
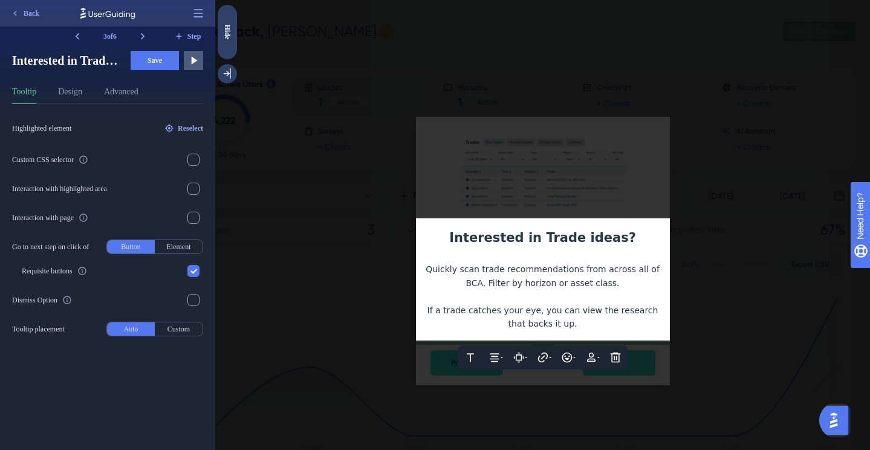
click at [719, 306] on div at bounding box center [542, 225] width 654 height 450
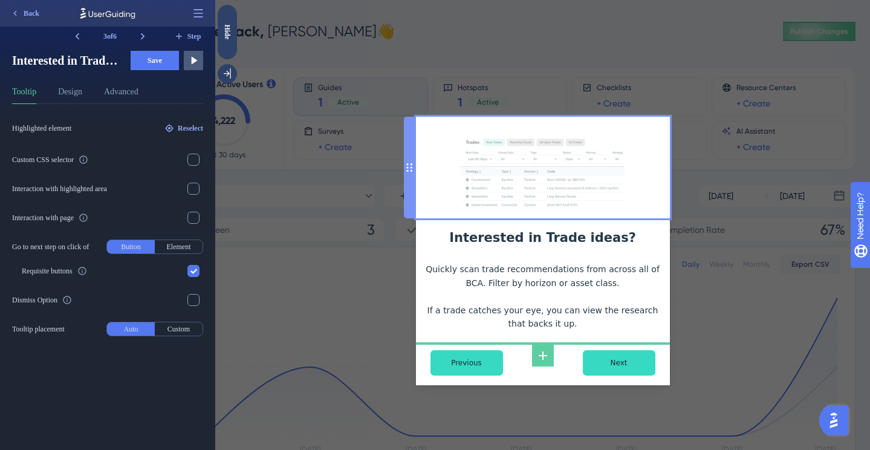
click at [598, 190] on img at bounding box center [542, 172] width 164 height 73
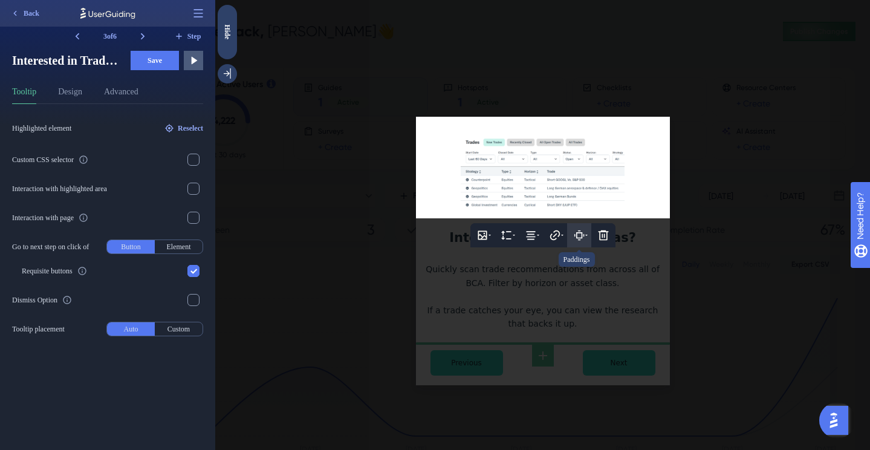
click at [576, 234] on icon at bounding box center [579, 235] width 6 height 6
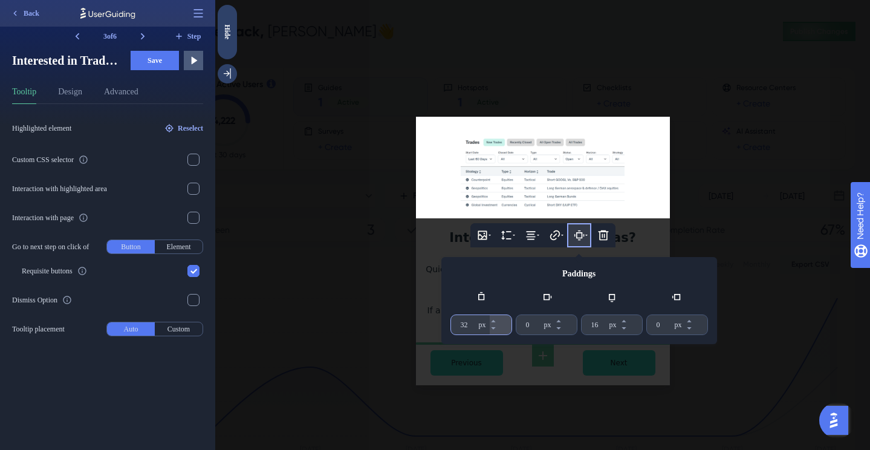
click at [468, 328] on input "32" at bounding box center [468, 325] width 16 height 10
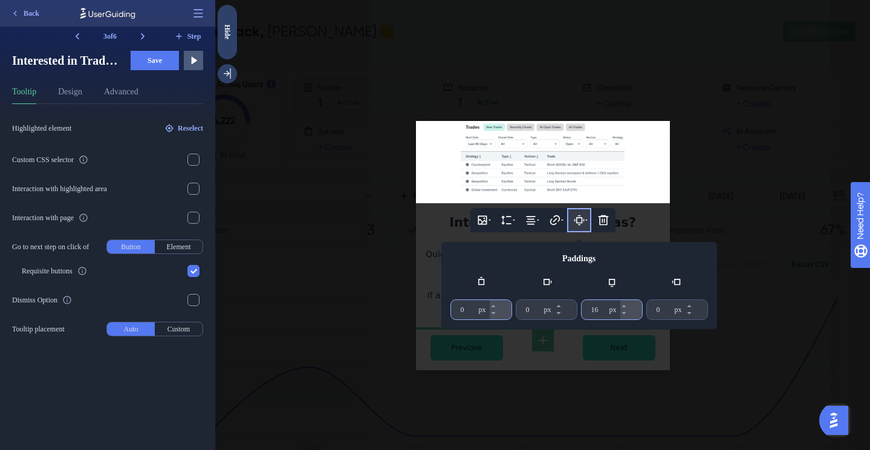
type input "0"
click at [592, 311] on input "16" at bounding box center [599, 310] width 16 height 10
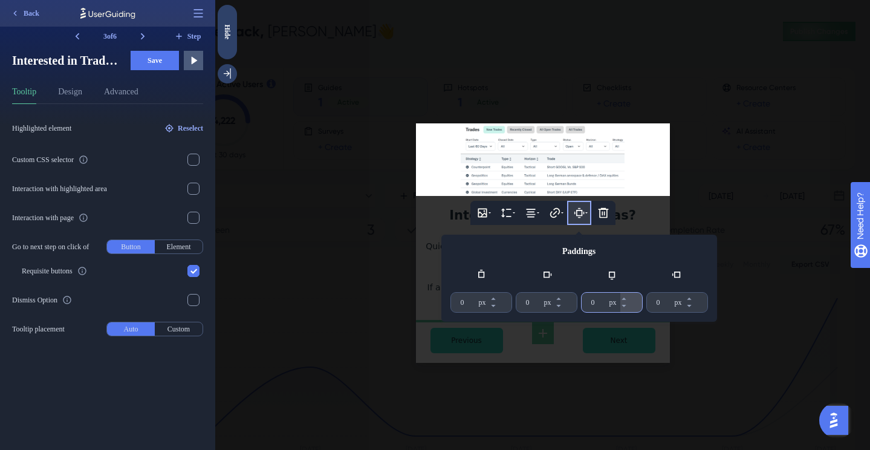
type input "0"
click at [689, 198] on div at bounding box center [542, 225] width 654 height 450
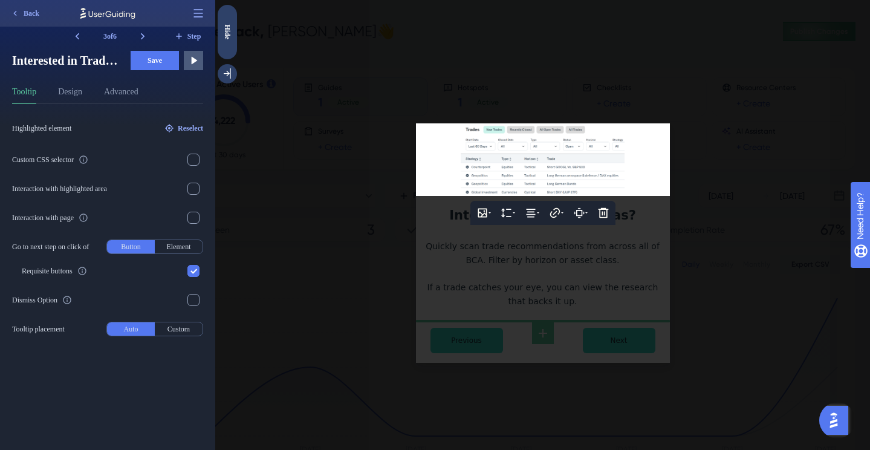
click at [688, 202] on div at bounding box center [542, 225] width 654 height 450
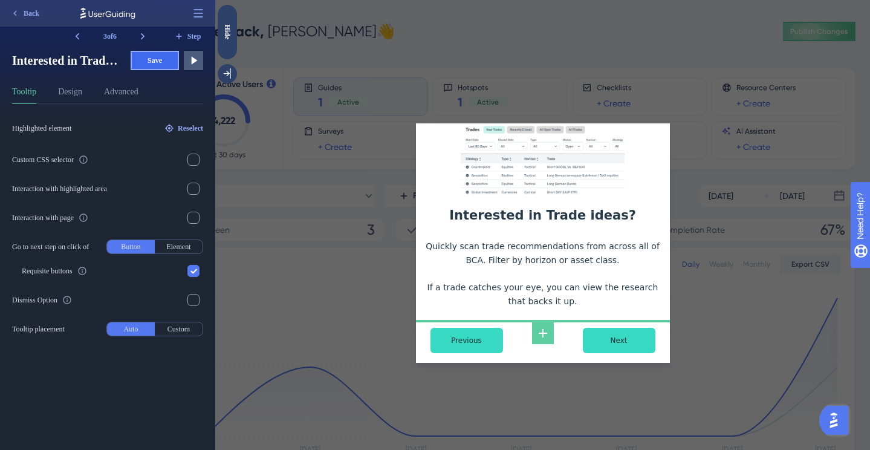
click at [157, 57] on span "Save" at bounding box center [154, 61] width 15 height 10
click at [147, 36] on icon at bounding box center [143, 36] width 12 height 12
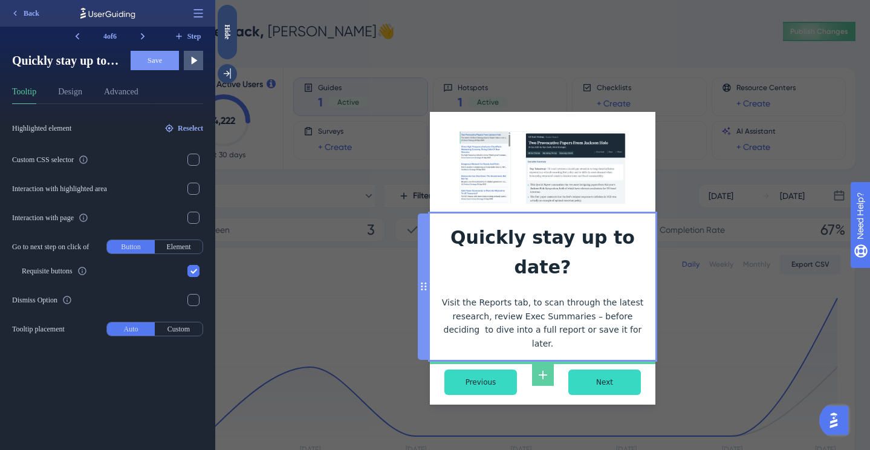
click at [534, 258] on div "Quickly stay up to date? Visit the Reports tab, to scan through the latest rese…" at bounding box center [542, 286] width 206 height 127
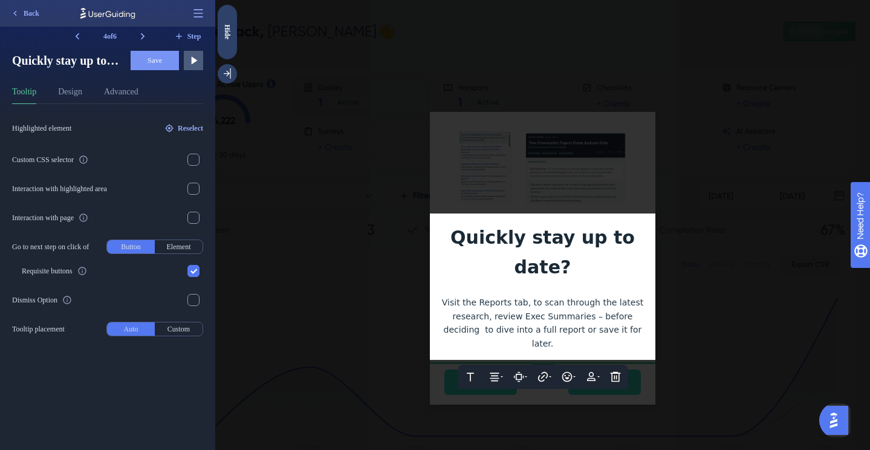
click at [535, 248] on span "Quickly stay up to date?" at bounding box center [545, 252] width 190 height 51
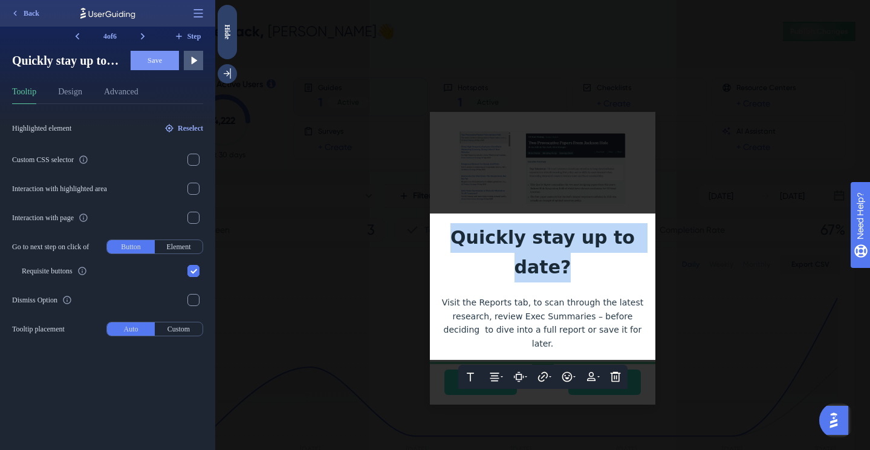
drag, startPoint x: 640, startPoint y: 247, endPoint x: 436, endPoint y: 237, distance: 203.8
click at [436, 237] on div "Text Alignment Paddings Hyperlink Emojis Personalization Delete Quickly stay up…" at bounding box center [542, 286] width 225 height 146
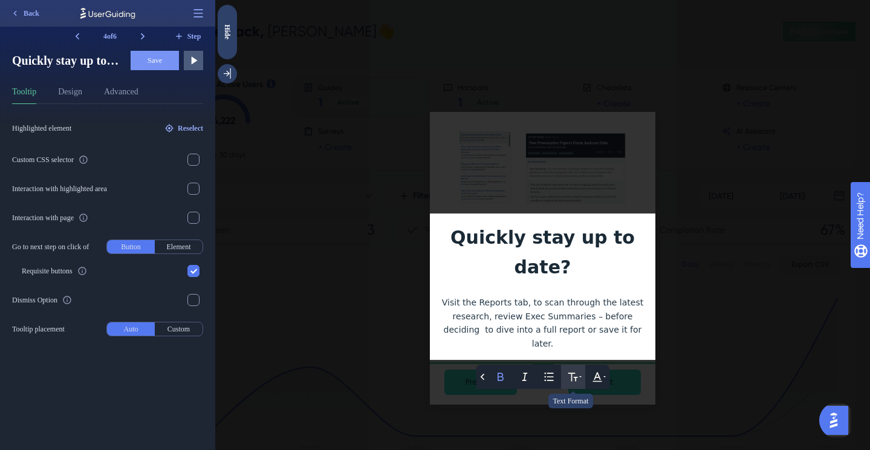
click at [583, 364] on button at bounding box center [573, 376] width 24 height 24
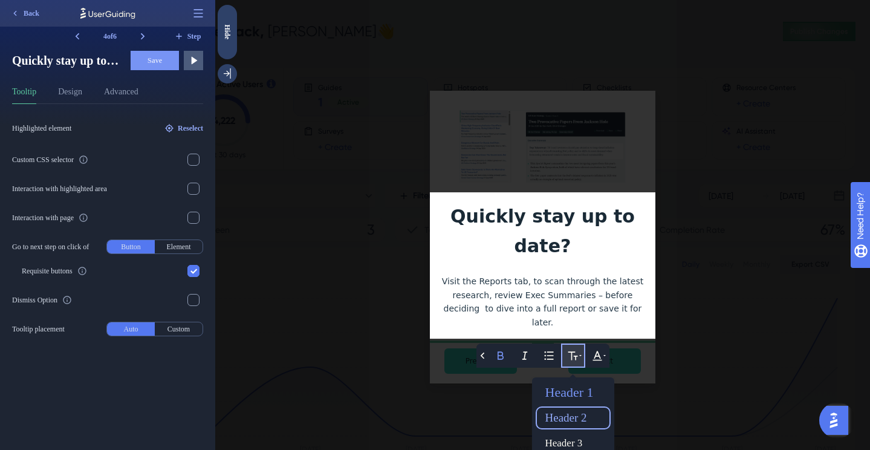
click at [579, 408] on div "Header 2" at bounding box center [572, 417] width 65 height 19
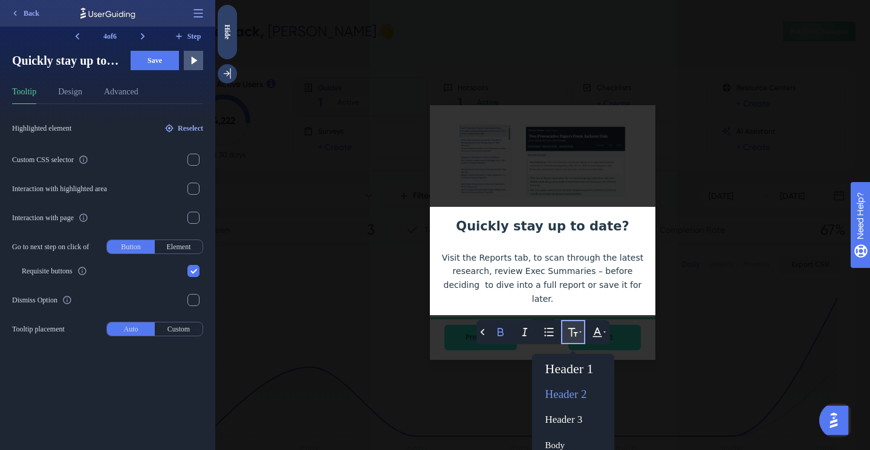
click at [660, 251] on div at bounding box center [542, 225] width 654 height 450
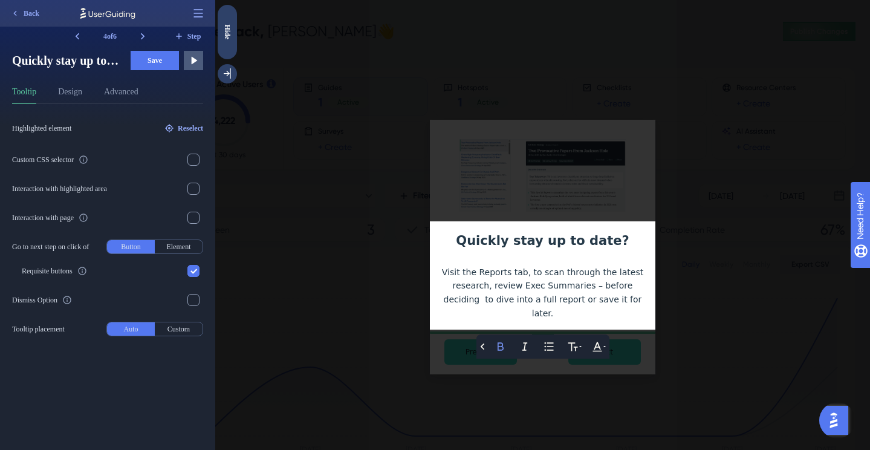
scroll to position [0, 0]
click at [676, 254] on div at bounding box center [542, 225] width 654 height 450
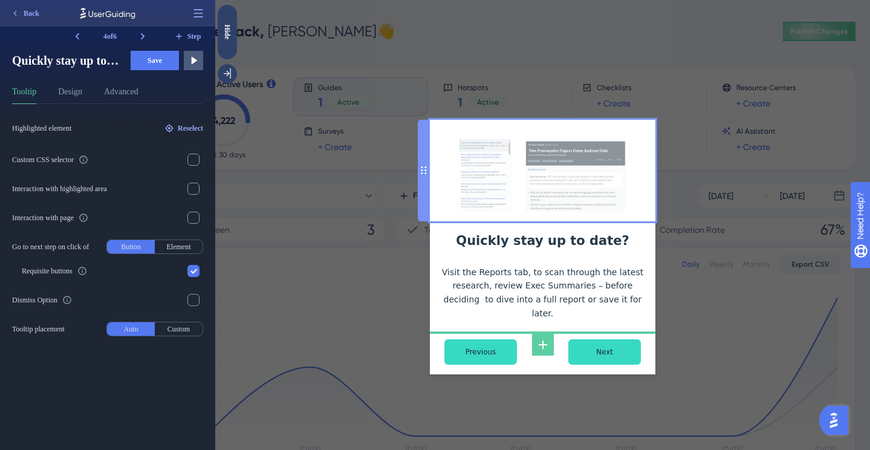
click at [591, 190] on img at bounding box center [542, 175] width 167 height 73
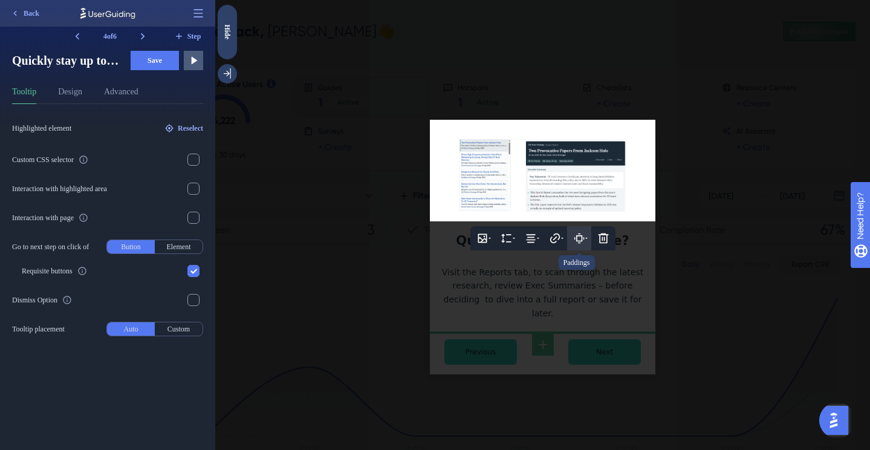
click at [575, 237] on icon at bounding box center [579, 238] width 12 height 12
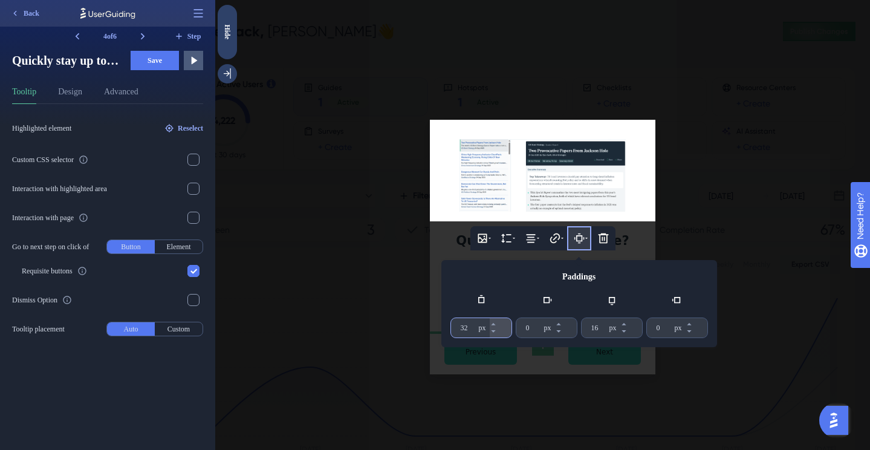
click at [460, 331] on input "32" at bounding box center [468, 328] width 16 height 10
type input "0"
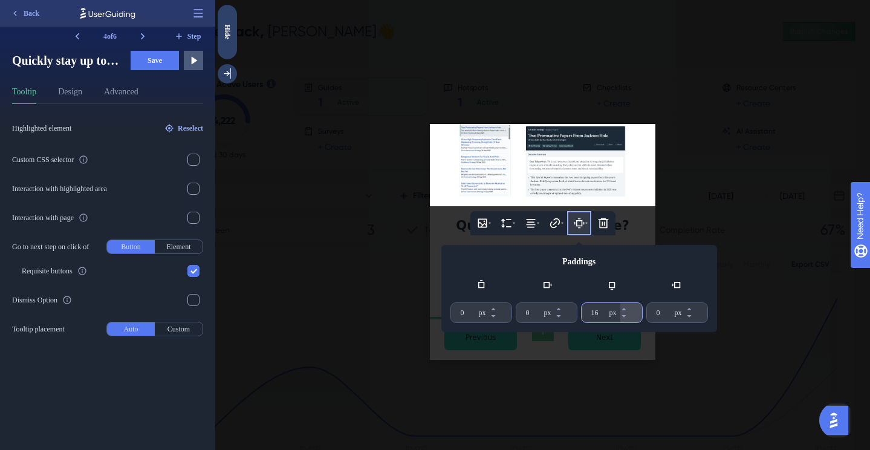
click at [594, 312] on input "16" at bounding box center [599, 313] width 16 height 10
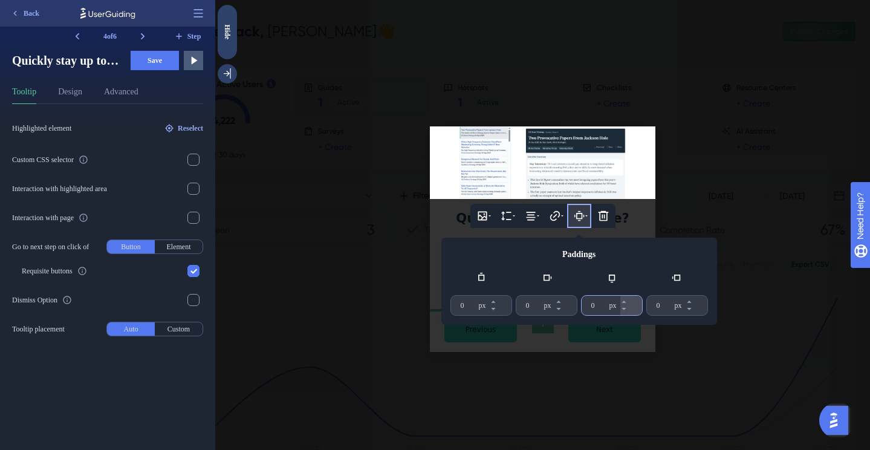
type input "0"
click at [657, 384] on div at bounding box center [542, 225] width 654 height 450
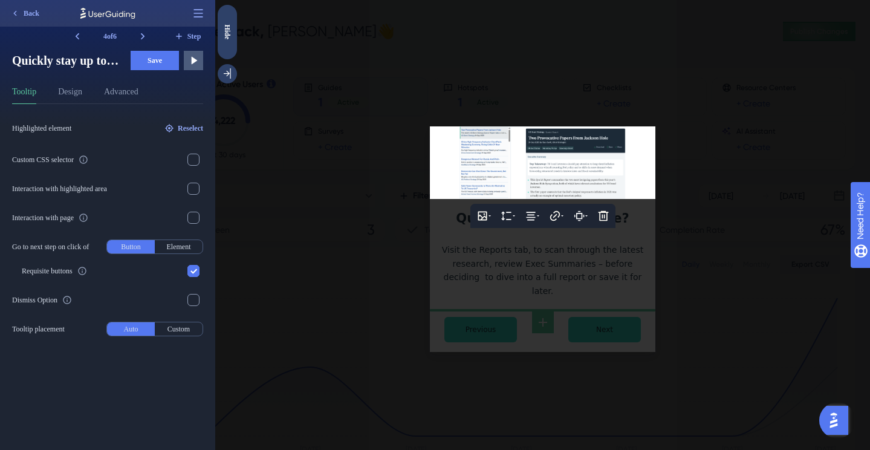
click at [702, 274] on div at bounding box center [542, 225] width 654 height 450
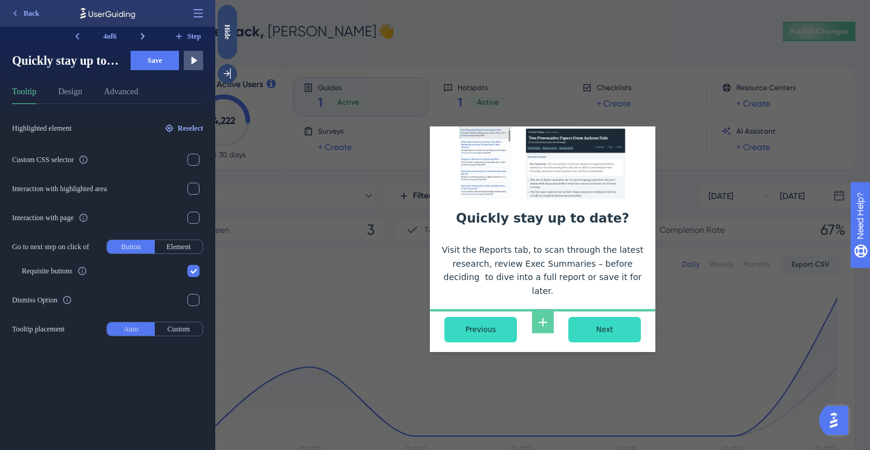
click at [144, 39] on icon at bounding box center [143, 36] width 12 height 12
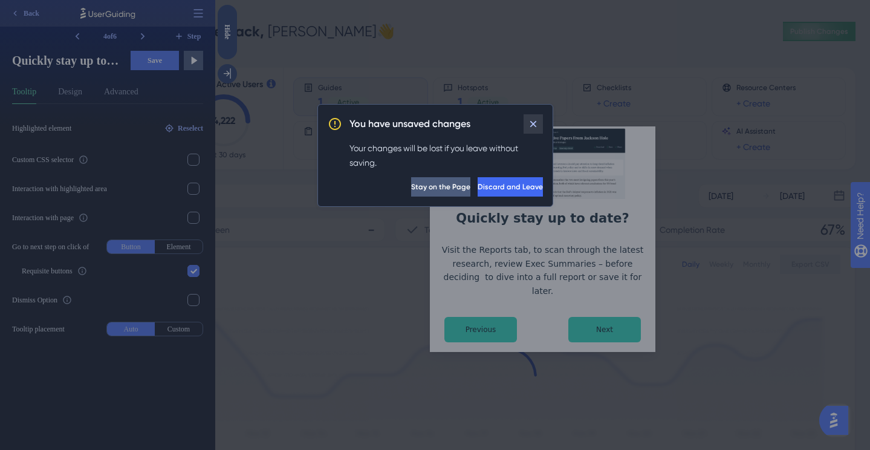
click at [537, 122] on icon at bounding box center [533, 124] width 12 height 12
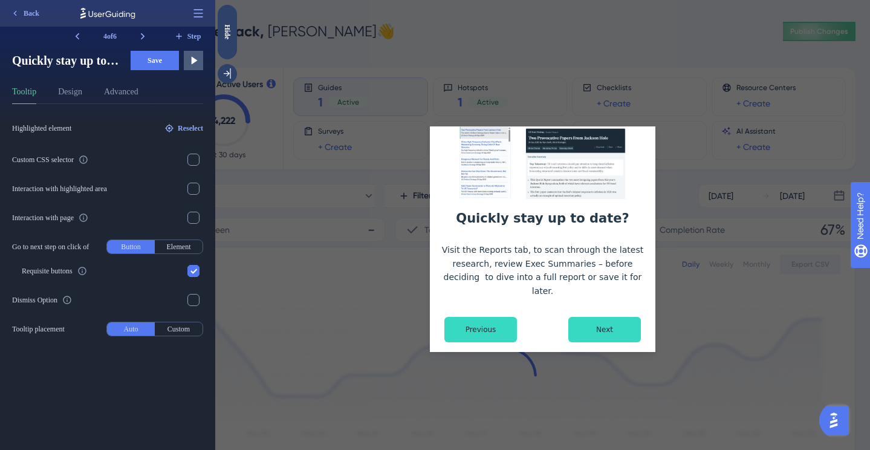
click at [163, 65] on button "Save" at bounding box center [155, 60] width 48 height 19
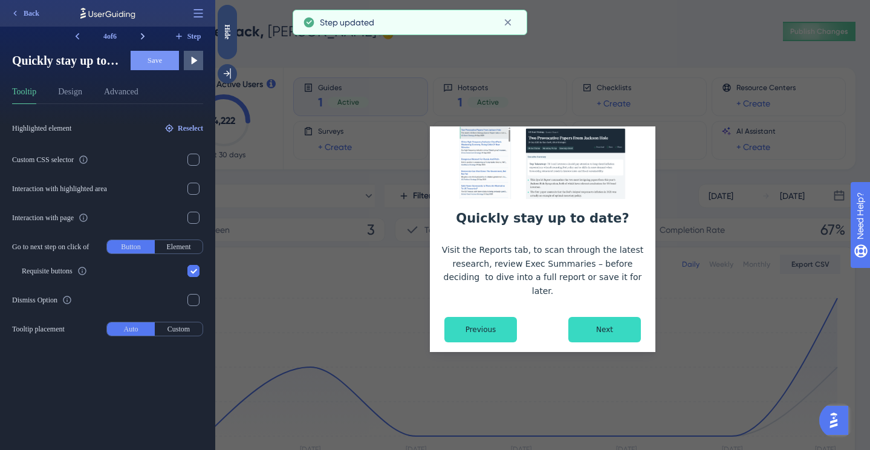
click at [142, 36] on icon at bounding box center [143, 36] width 12 height 12
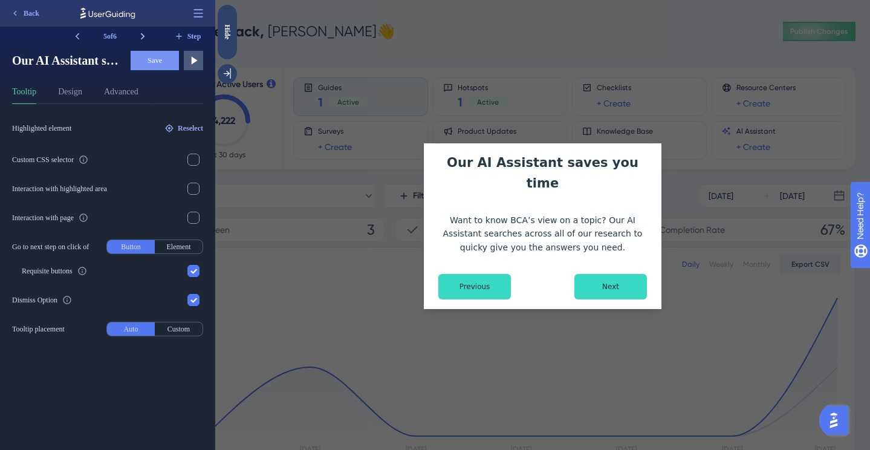
click at [142, 36] on icon at bounding box center [143, 36] width 12 height 12
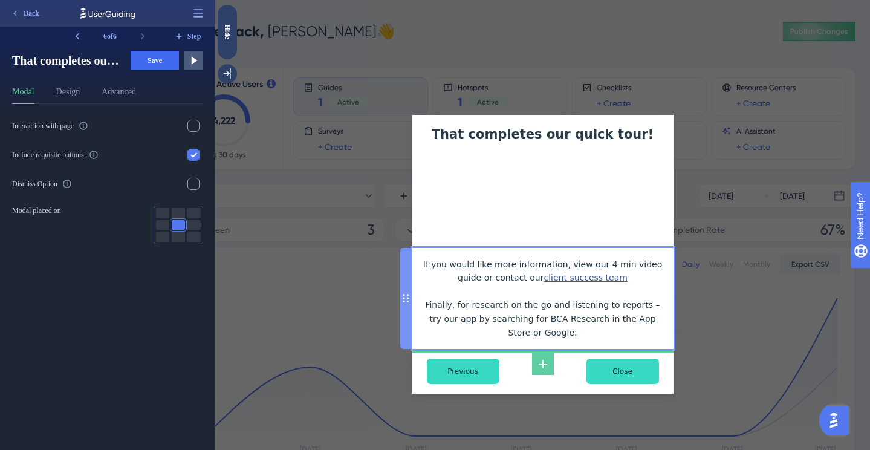
click at [583, 302] on div "If you would like more information, view our 4 min video guide or contact our c…" at bounding box center [543, 298] width 242 height 82
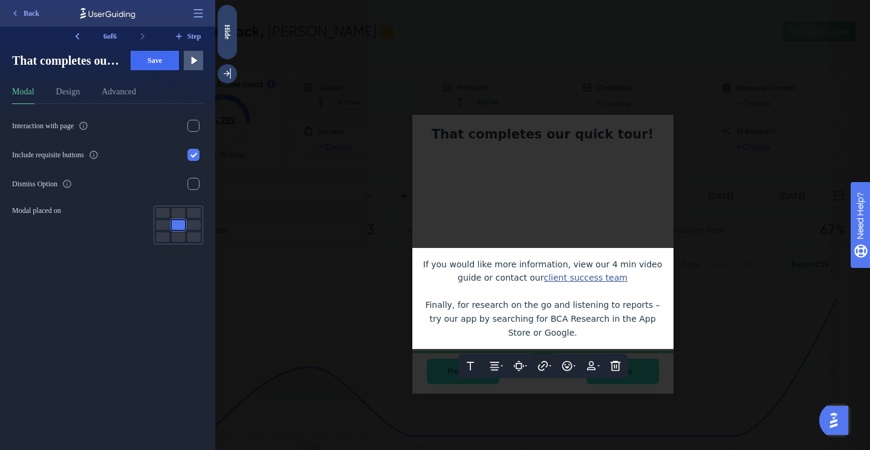
click at [686, 292] on div at bounding box center [542, 225] width 654 height 450
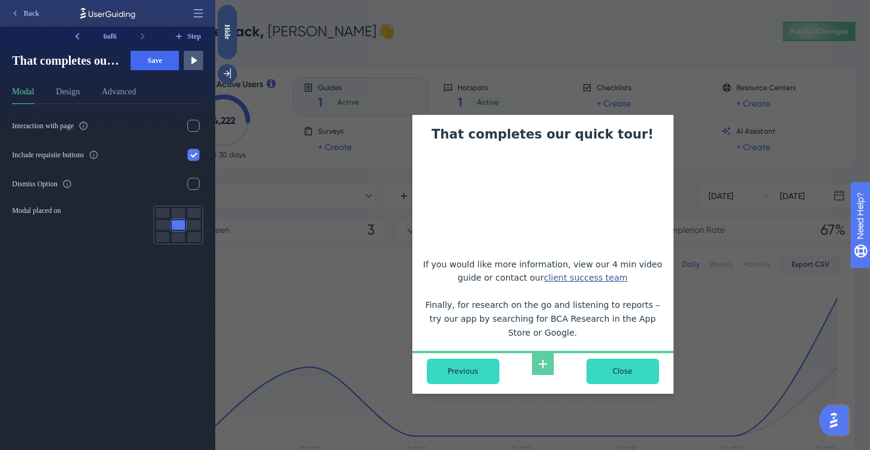
click at [705, 297] on div "That completes our quick tour! If you would like more information, view our 4 m…" at bounding box center [542, 225] width 654 height 450
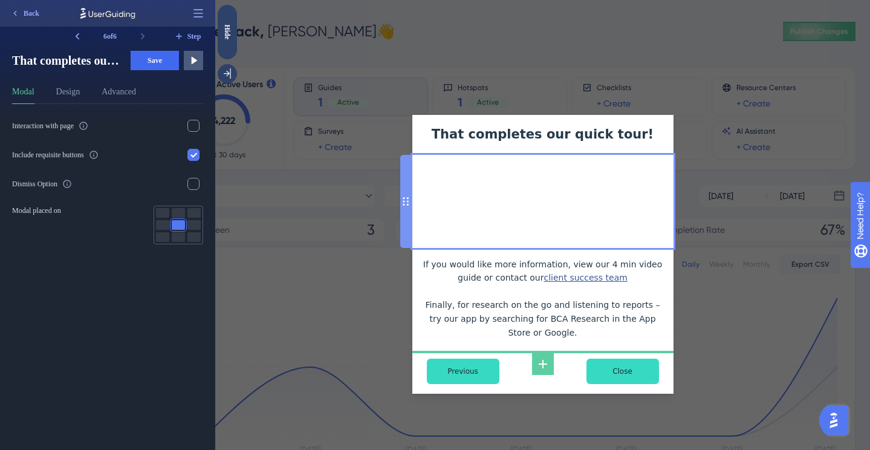
click at [607, 212] on div at bounding box center [542, 201] width 261 height 93
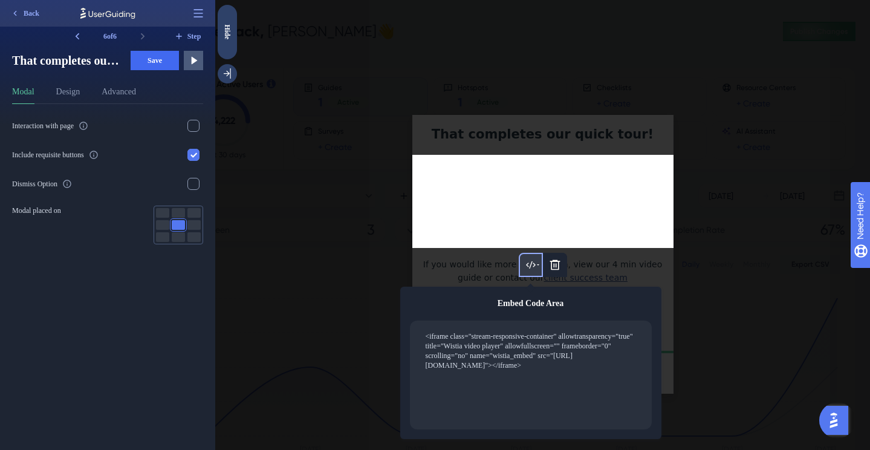
click at [506, 364] on textarea "<iframe class="stream-responsive-container" allowtransparency="true" title="Wis…" at bounding box center [534, 374] width 221 height 89
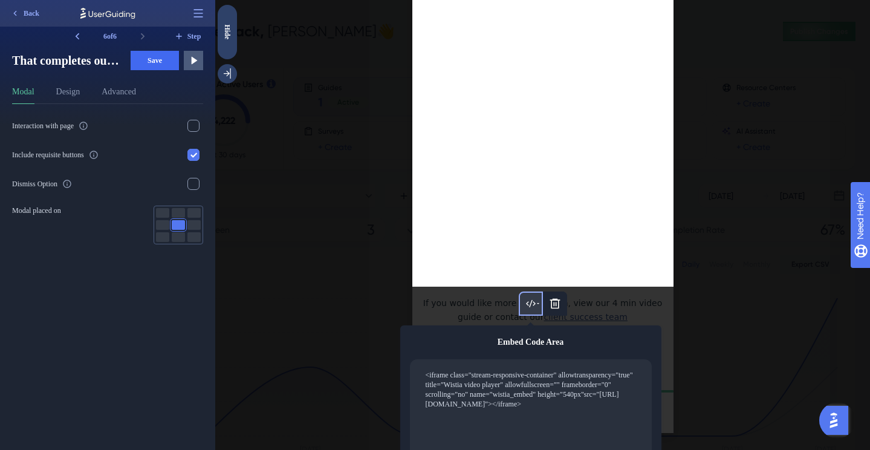
scroll to position [167, 0]
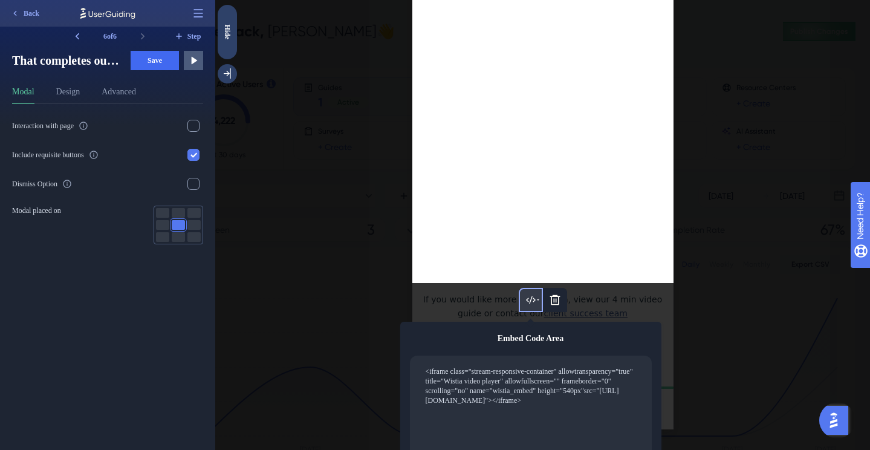
click at [456, 409] on textarea "<iframe class="stream-responsive-container" allowtransparency="true" title="Wis…" at bounding box center [534, 409] width 221 height 89
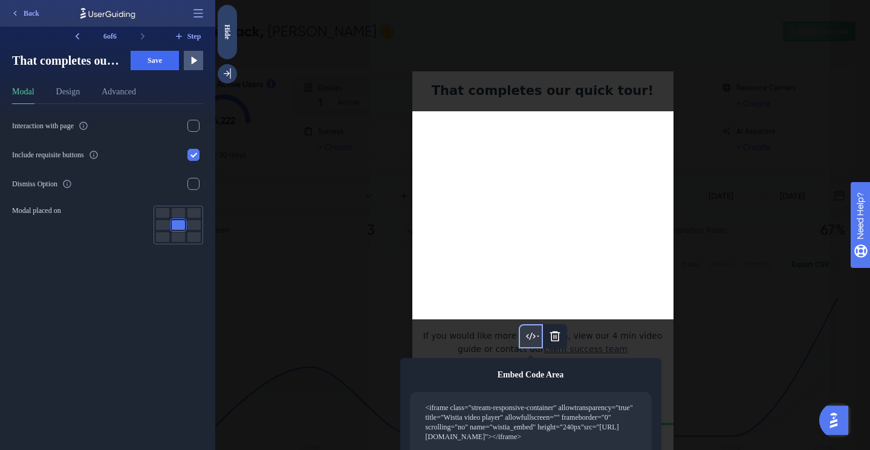
scroll to position [0, 0]
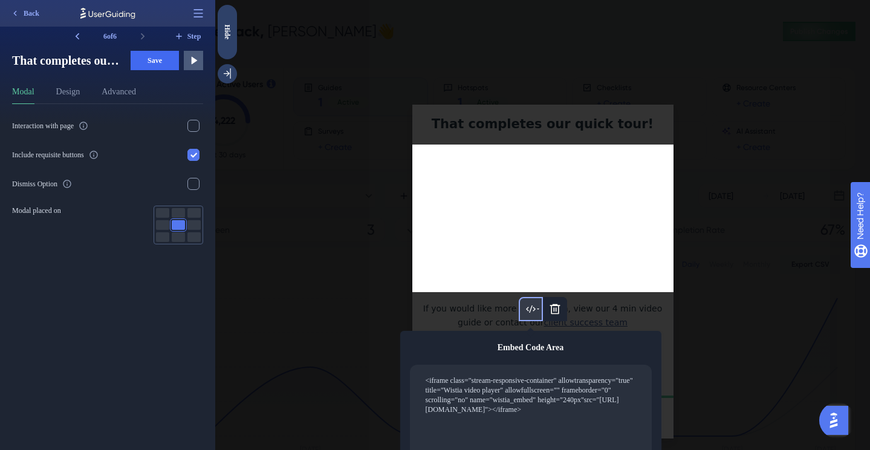
click at [475, 418] on textarea "<iframe class="stream-responsive-container" allowtransparency="true" title="Wis…" at bounding box center [534, 418] width 221 height 89
type textarea "<iframe class="stream-responsive-container" allowtransparency="true" title="Wis…"
click at [703, 339] on div at bounding box center [542, 225] width 654 height 450
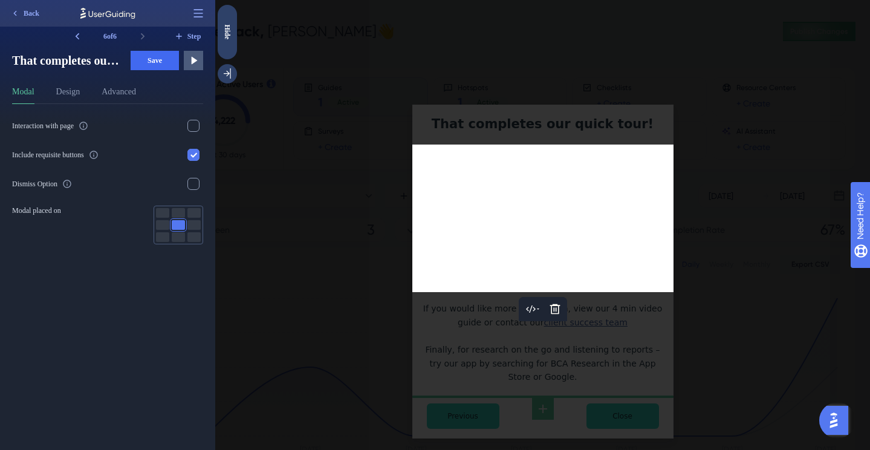
click at [709, 334] on div at bounding box center [542, 225] width 654 height 450
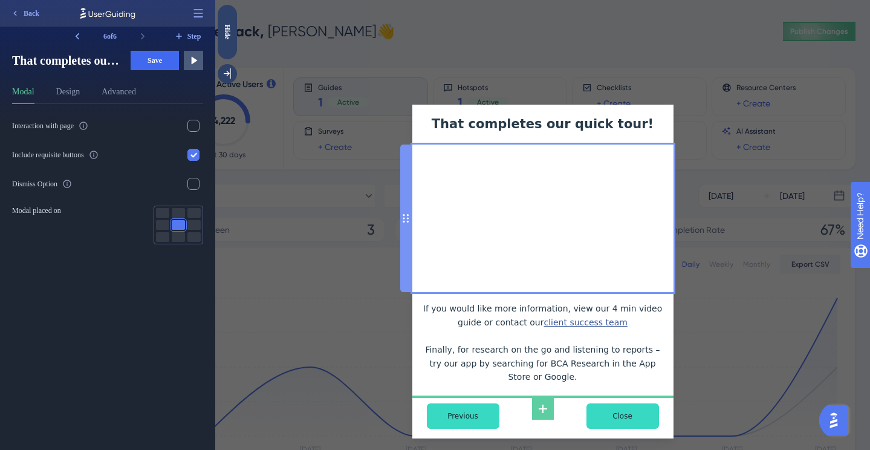
click at [602, 261] on div at bounding box center [542, 217] width 261 height 147
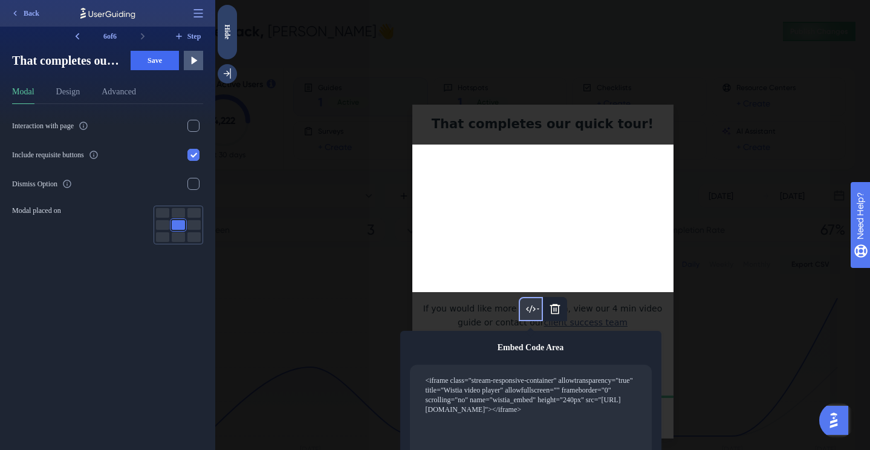
scroll to position [33, 0]
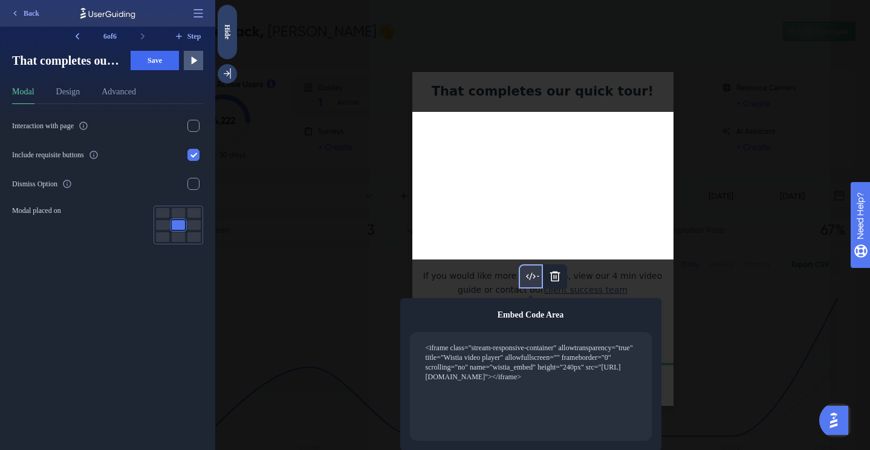
click at [535, 376] on textarea "<iframe class="stream-responsive-container" allowtransparency="true" title="Wis…" at bounding box center [534, 385] width 221 height 89
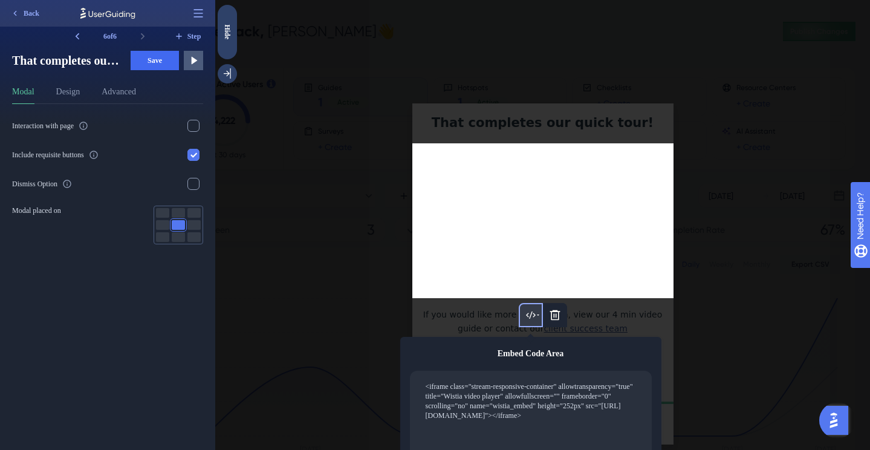
type textarea "<iframe class="stream-responsive-container" allowtransparency="true" title="Wis…"
click at [691, 346] on div at bounding box center [542, 225] width 654 height 450
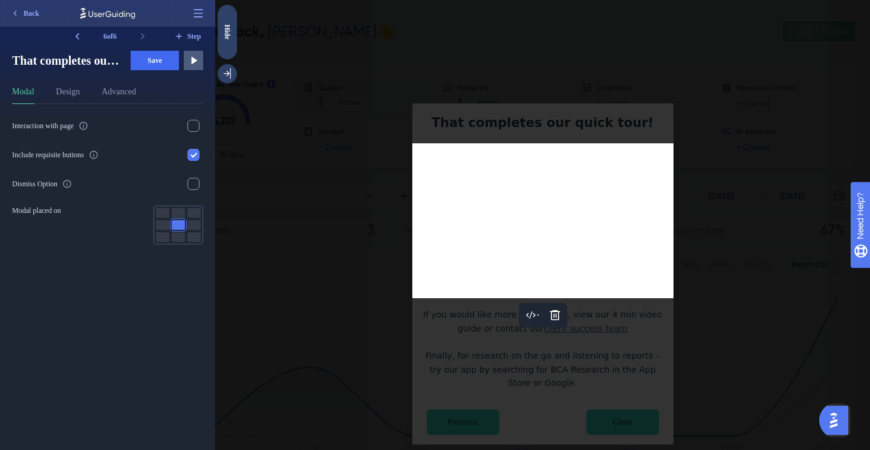
click at [644, 347] on div at bounding box center [542, 225] width 654 height 450
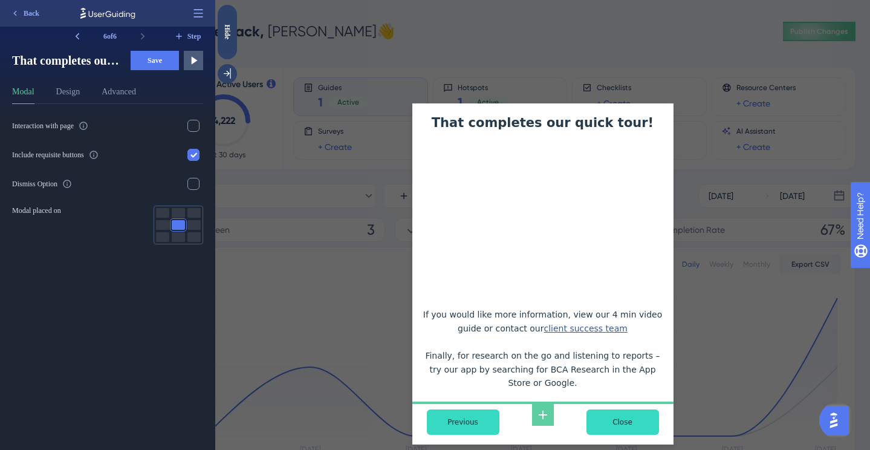
click at [162, 57] on span "Save" at bounding box center [154, 61] width 15 height 10
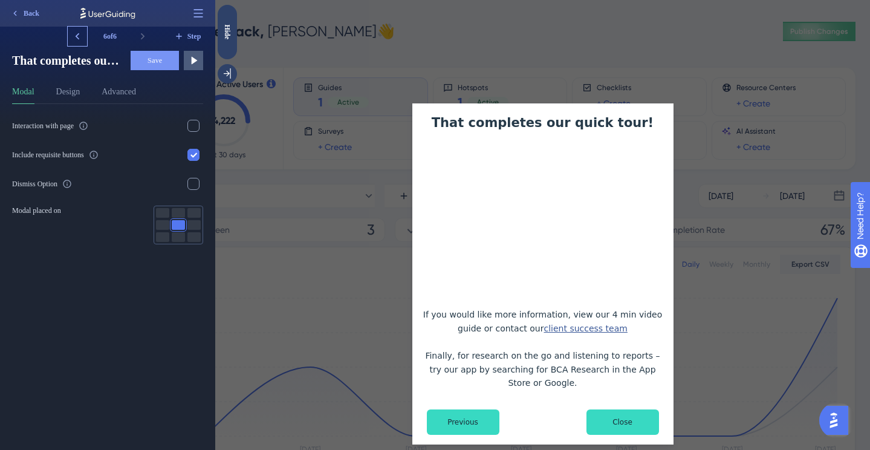
click at [80, 36] on icon at bounding box center [77, 36] width 12 height 12
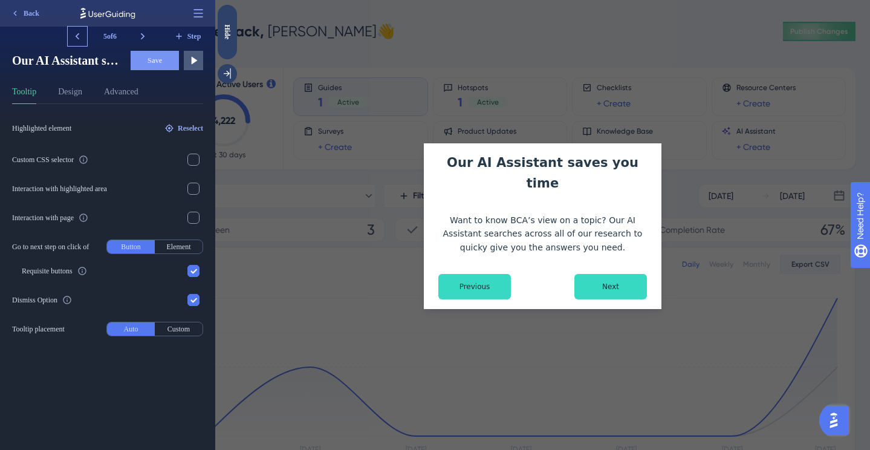
click at [80, 36] on icon at bounding box center [77, 36] width 12 height 12
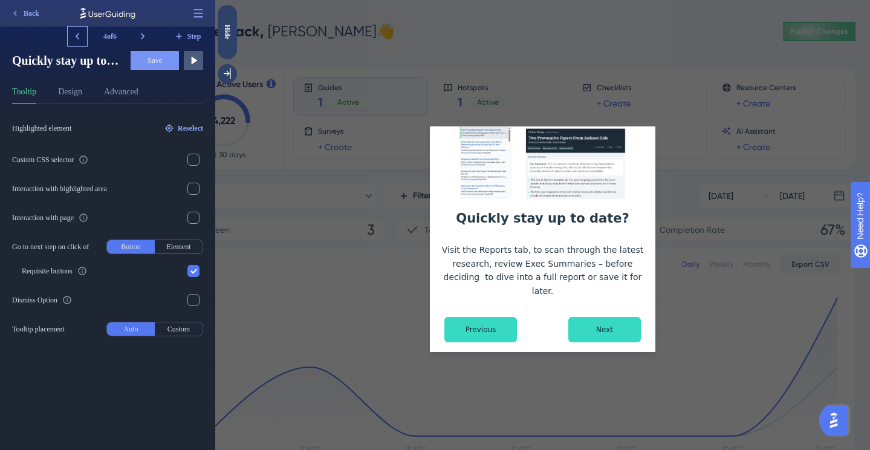
click at [80, 36] on icon at bounding box center [77, 36] width 12 height 12
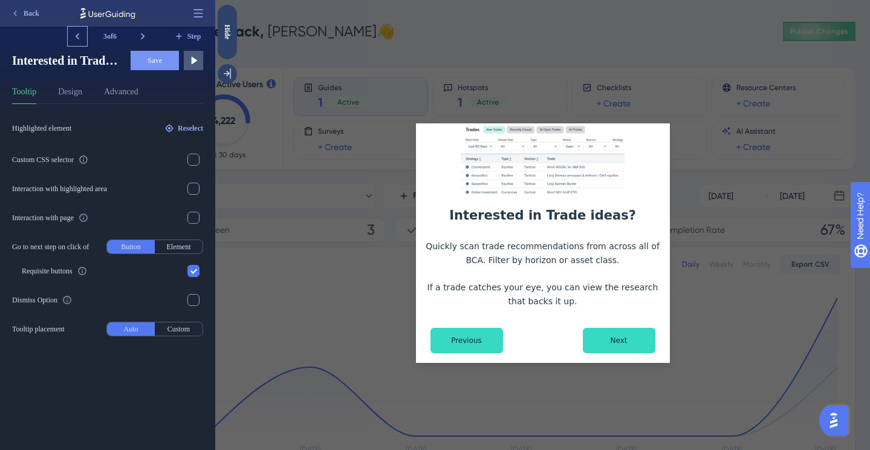
click at [80, 36] on icon at bounding box center [77, 36] width 12 height 12
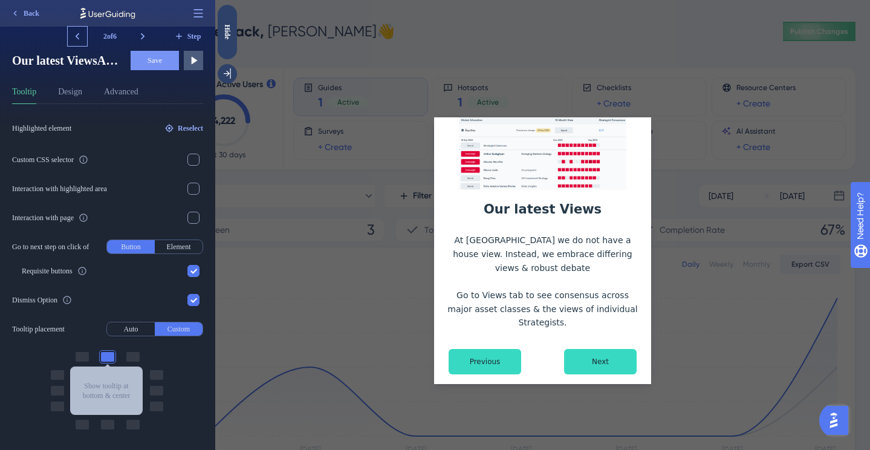
click at [80, 36] on icon at bounding box center [77, 36] width 12 height 12
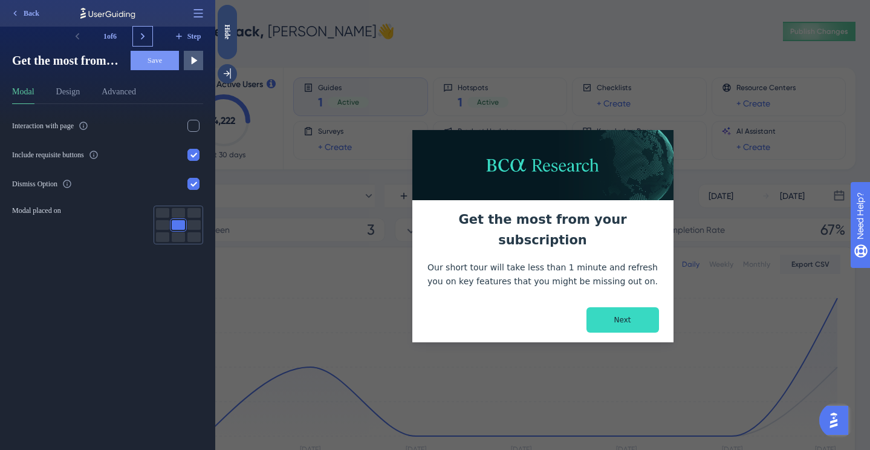
click at [138, 34] on icon at bounding box center [143, 36] width 12 height 12
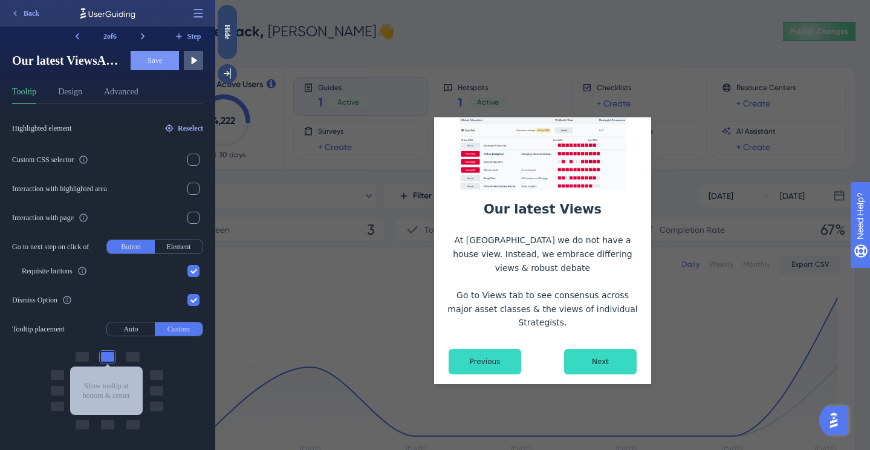
click at [92, 34] on div "2 of 6" at bounding box center [110, 36] width 46 height 19
drag, startPoint x: 92, startPoint y: 34, endPoint x: -1, endPoint y: 154, distance: 151.6
click at [0, 0] on html "Back 2 of 6 Step Our latest ViewsAt BCA we do not have a house view. Instead, w…" at bounding box center [107, 0] width 215 height 0
